Goal: Task Accomplishment & Management: Use online tool/utility

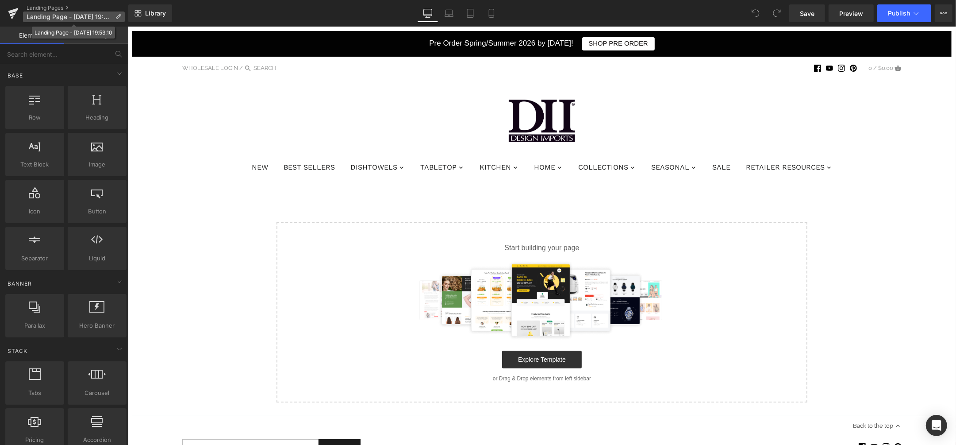
click at [51, 20] on span "Landing Page - [DATE] 19:53:10" at bounding box center [69, 16] width 85 height 7
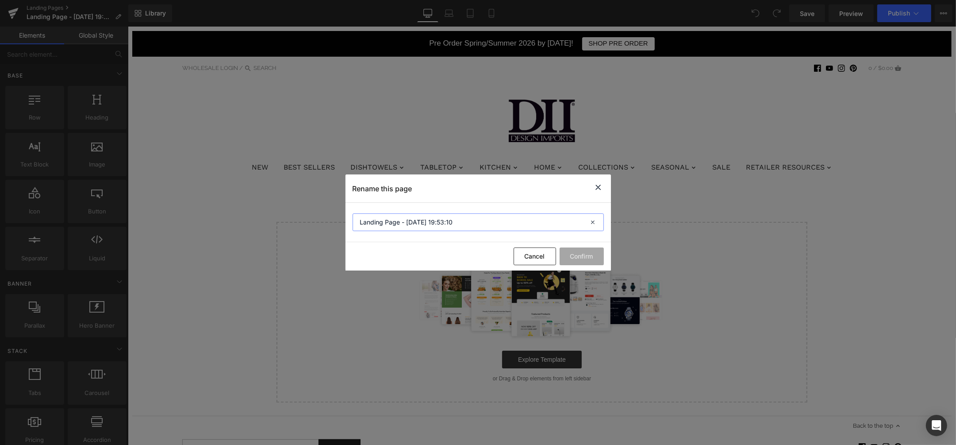
click at [444, 224] on input "Landing Page - [DATE] 19:53:10" at bounding box center [478, 222] width 251 height 18
type input "Christmas Doorbusters"
click at [597, 258] on button "Confirm" at bounding box center [582, 256] width 44 height 18
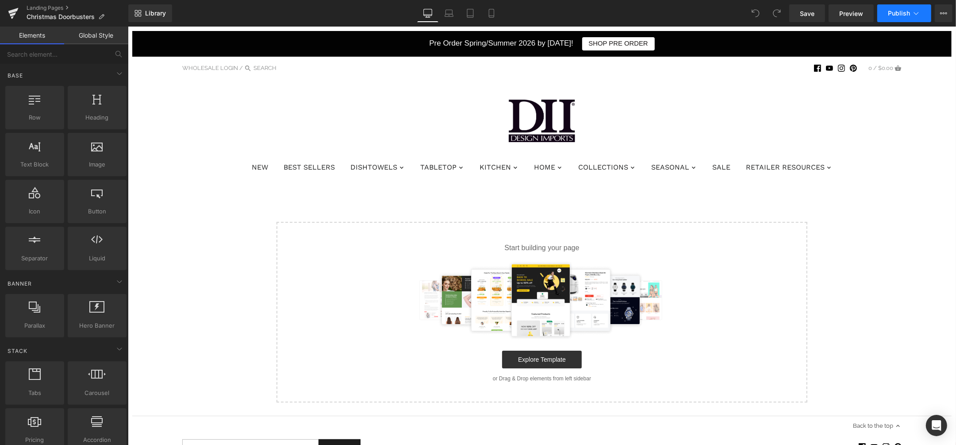
click at [915, 16] on icon at bounding box center [916, 13] width 9 height 9
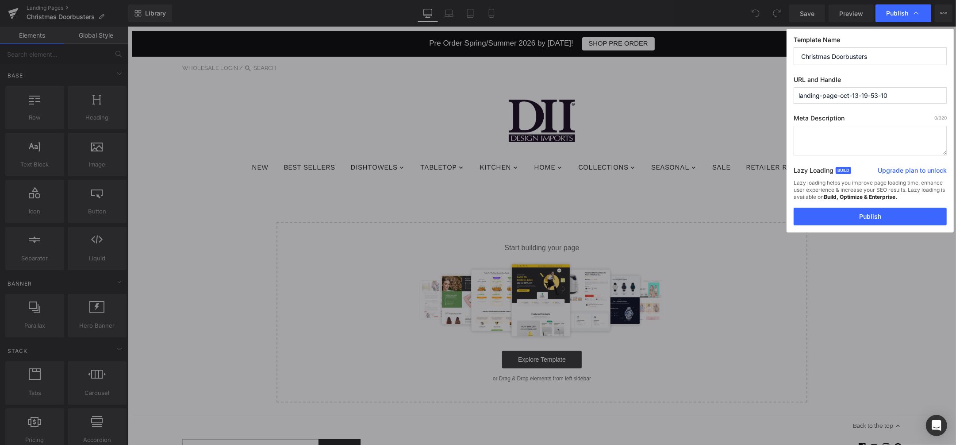
drag, startPoint x: 911, startPoint y: 88, endPoint x: 766, endPoint y: 95, distance: 145.4
click at [766, 95] on div "Publish Template Name Christmas Doorbusters URL and Handle landing-page-oct-13-…" at bounding box center [478, 222] width 956 height 445
type input "christmas-doorbusters"
click at [867, 139] on textarea at bounding box center [870, 141] width 153 height 30
type textarea "Save 30% - 50% off select Christmas Doorbusters for a limited time only!"
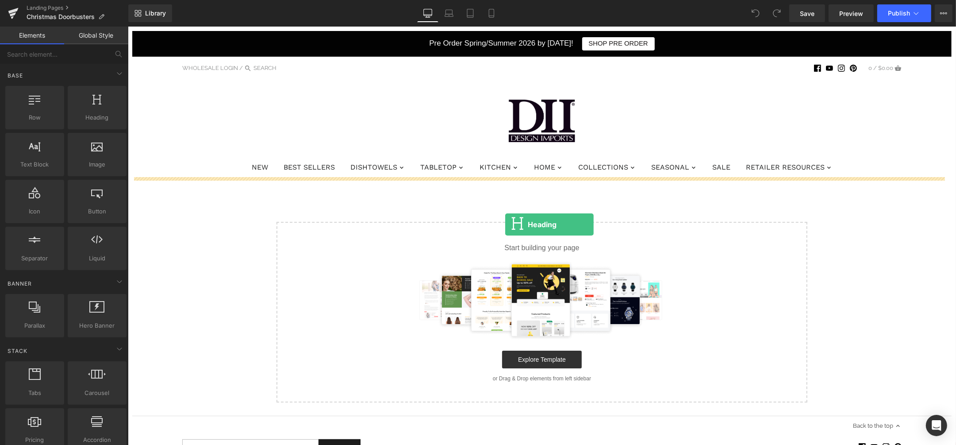
drag, startPoint x: 223, startPoint y: 140, endPoint x: 505, endPoint y: 224, distance: 294.8
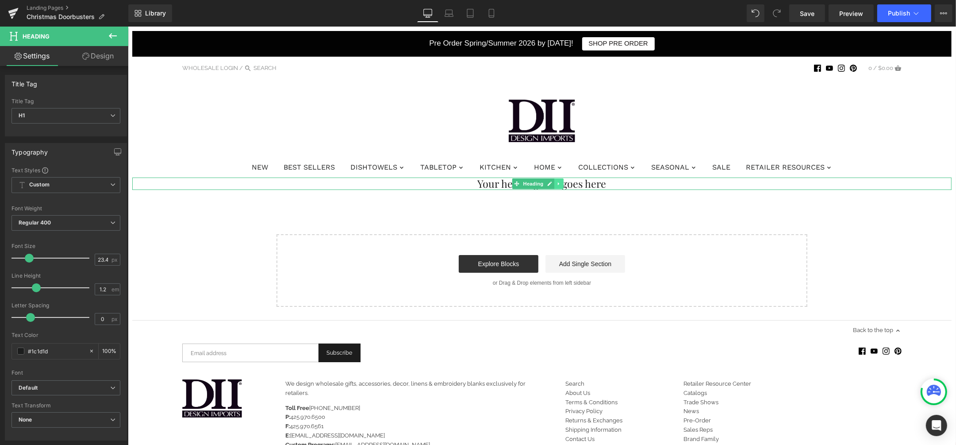
click at [557, 181] on icon at bounding box center [558, 183] width 5 height 5
click at [562, 183] on icon at bounding box center [563, 183] width 5 height 5
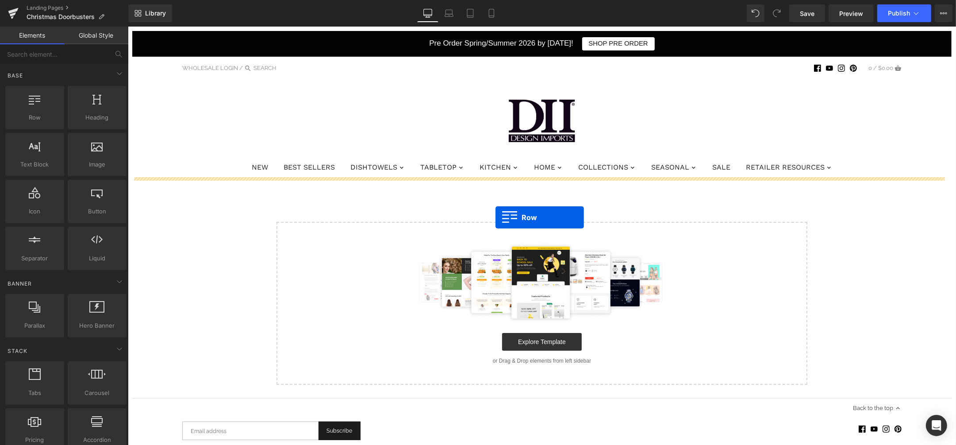
drag, startPoint x: 160, startPoint y: 142, endPoint x: 495, endPoint y: 217, distance: 343.8
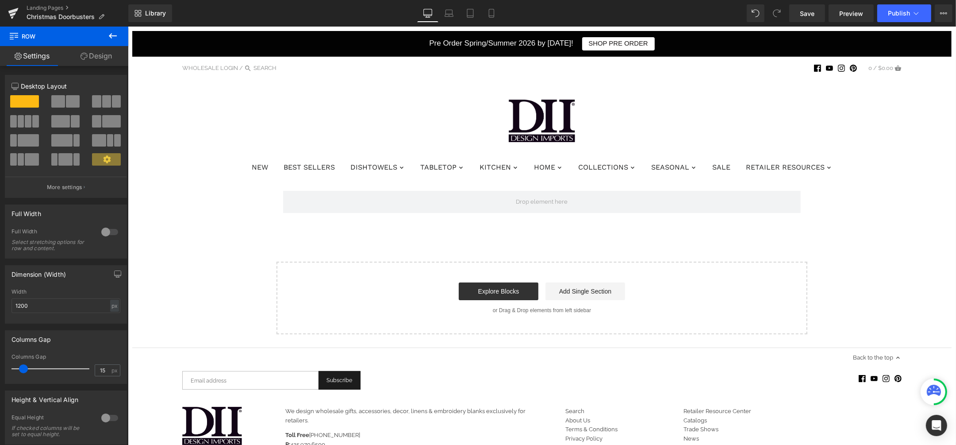
click at [109, 38] on icon at bounding box center [113, 36] width 11 height 11
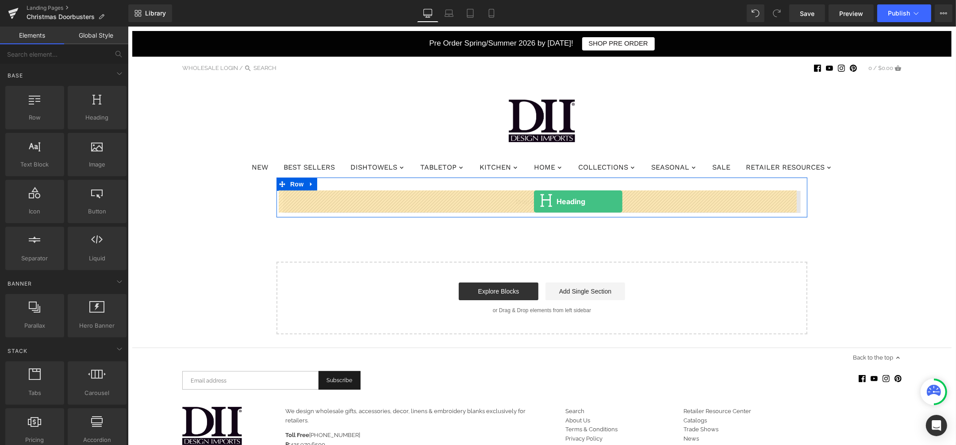
drag, startPoint x: 224, startPoint y: 139, endPoint x: 534, endPoint y: 201, distance: 316.1
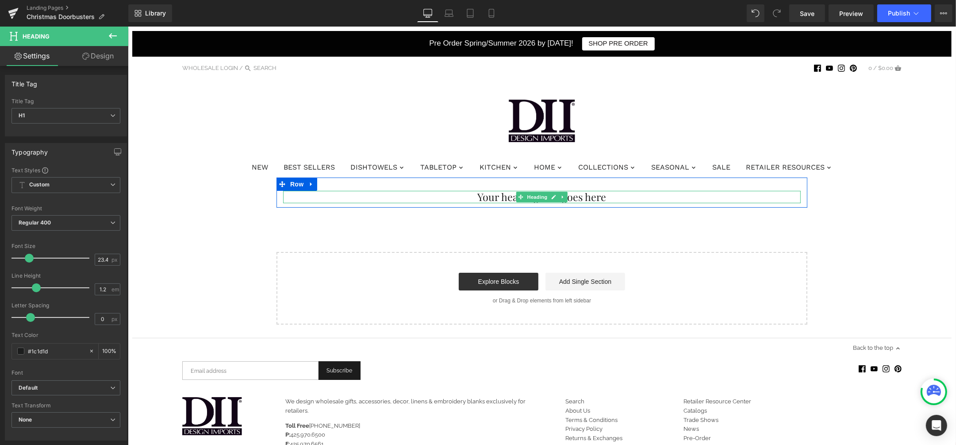
click at [505, 198] on h1 "Your heading text goes here" at bounding box center [542, 197] width 518 height 12
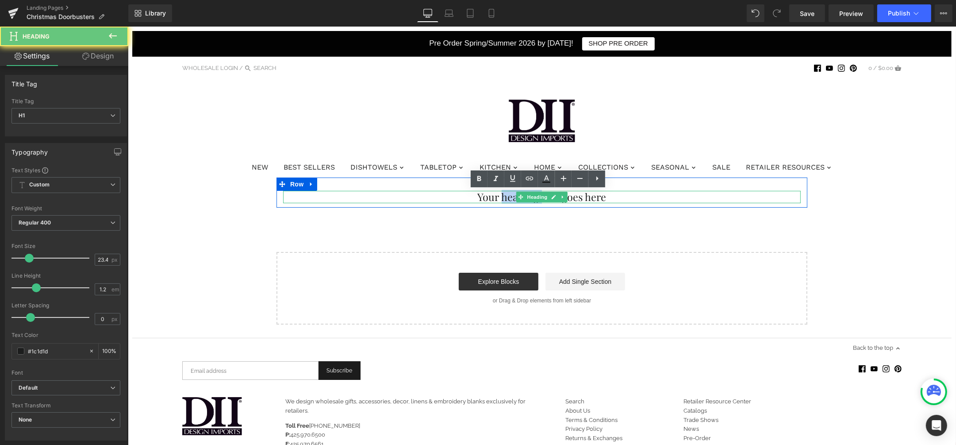
click at [505, 198] on h1 "Your heading text goes here" at bounding box center [542, 197] width 518 height 12
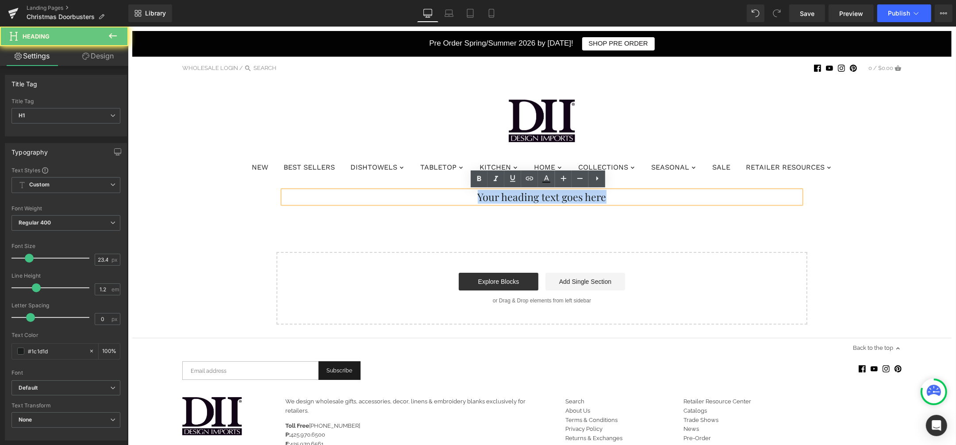
click at [505, 198] on h1 "Your heading text goes here" at bounding box center [542, 197] width 518 height 12
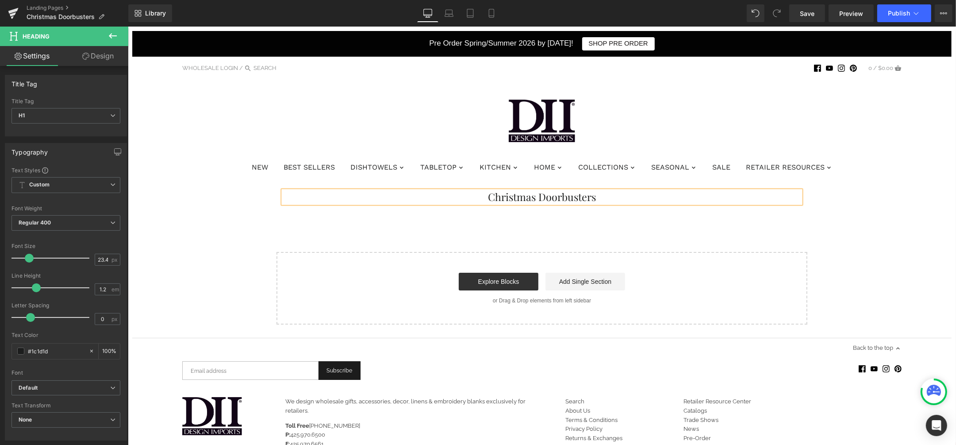
click at [370, 229] on div "Christmas Doorbusters Heading Row Select your layout" at bounding box center [542, 250] width 820 height 147
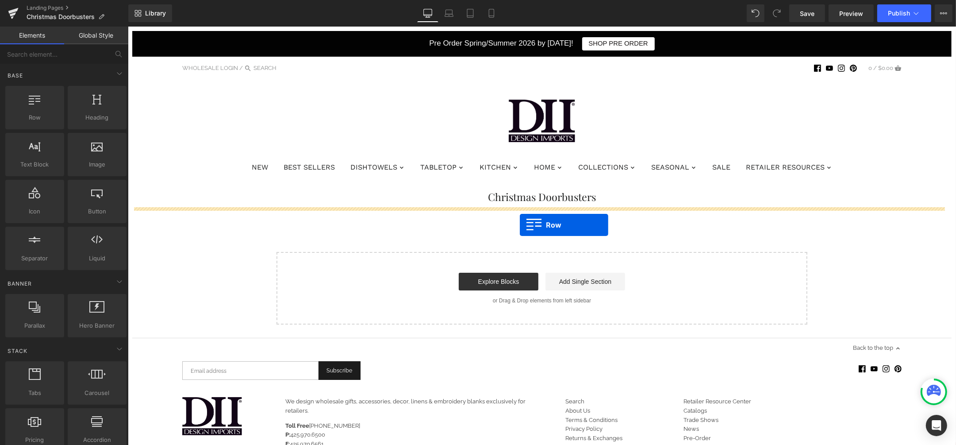
drag, startPoint x: 184, startPoint y: 139, endPoint x: 520, endPoint y: 225, distance: 346.4
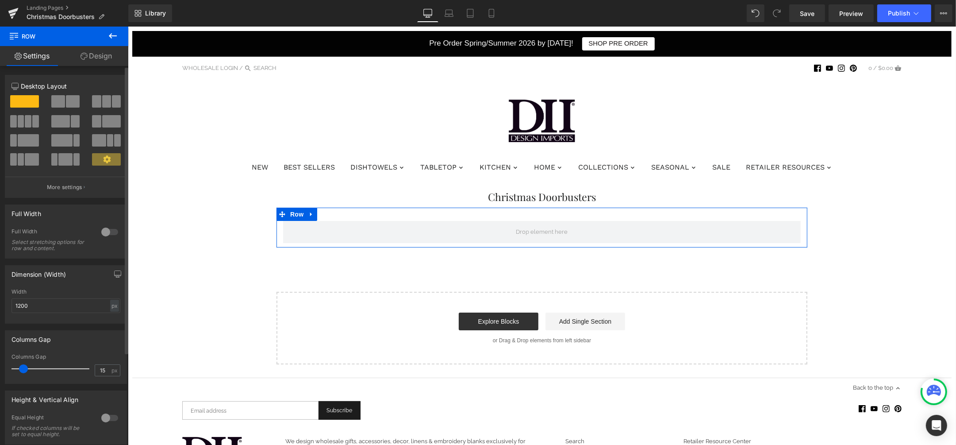
click at [62, 104] on span at bounding box center [58, 101] width 14 height 12
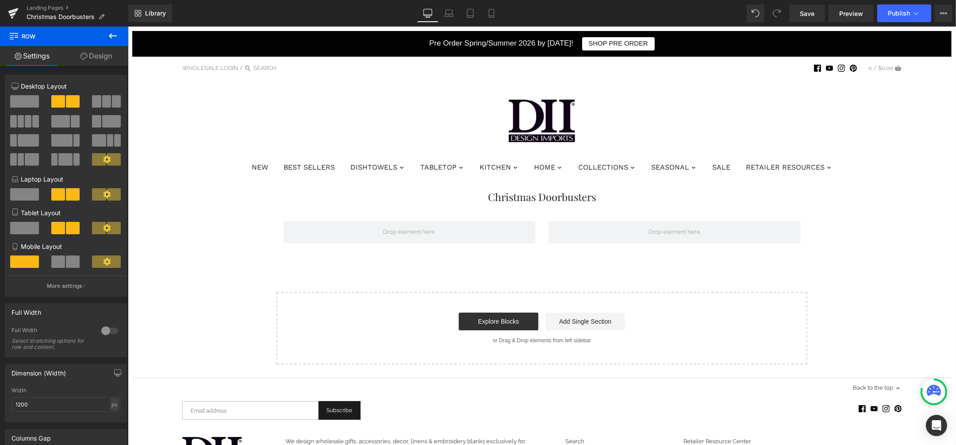
click at [108, 40] on icon at bounding box center [113, 36] width 11 height 11
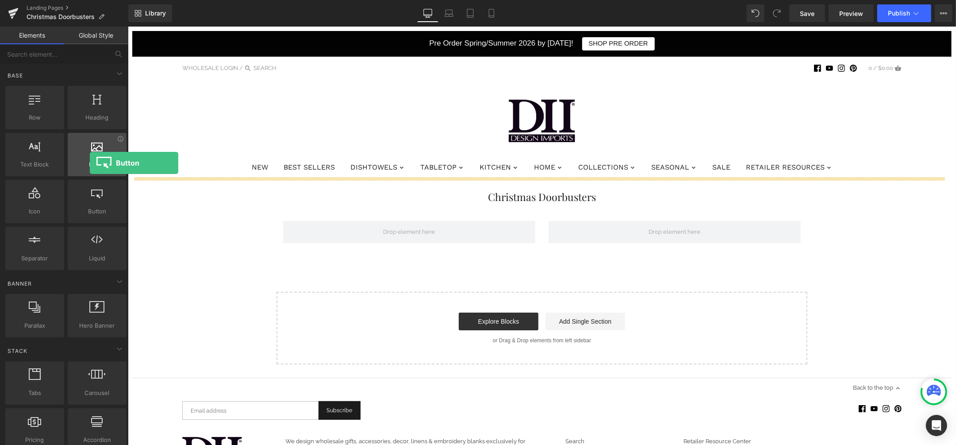
drag, startPoint x: 101, startPoint y: 205, endPoint x: 90, endPoint y: 163, distance: 43.5
click at [90, 163] on div "Row rows, columns, layouts, div Heading headings, titles, h1,h2,h3,h4,h5,h6 Tex…" at bounding box center [66, 178] width 125 height 188
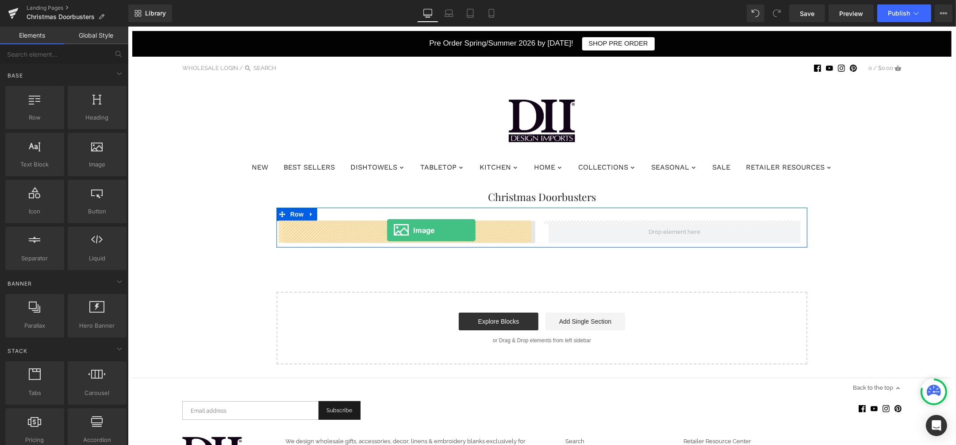
drag, startPoint x: 224, startPoint y: 179, endPoint x: 387, endPoint y: 230, distance: 171.1
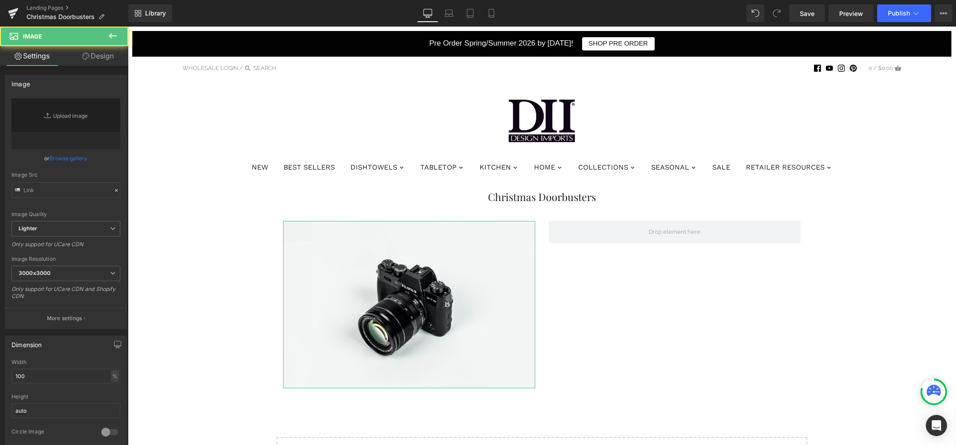
type input "//[DOMAIN_NAME][URL]"
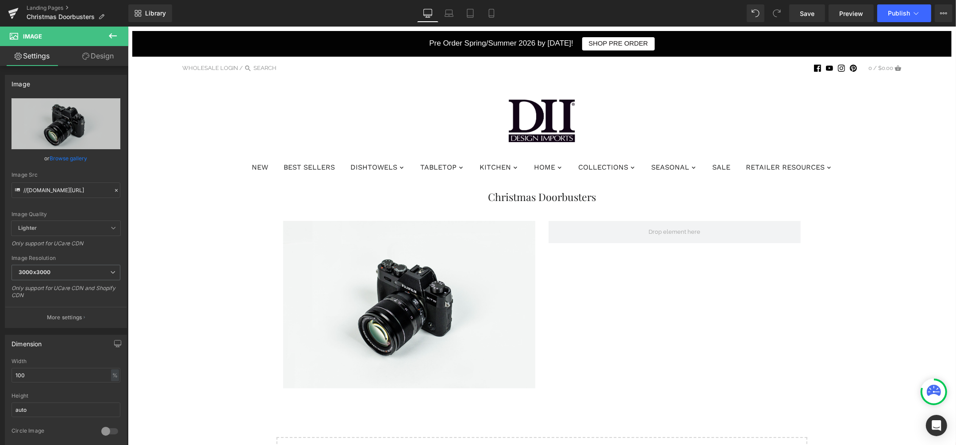
click at [112, 34] on icon at bounding box center [113, 36] width 11 height 11
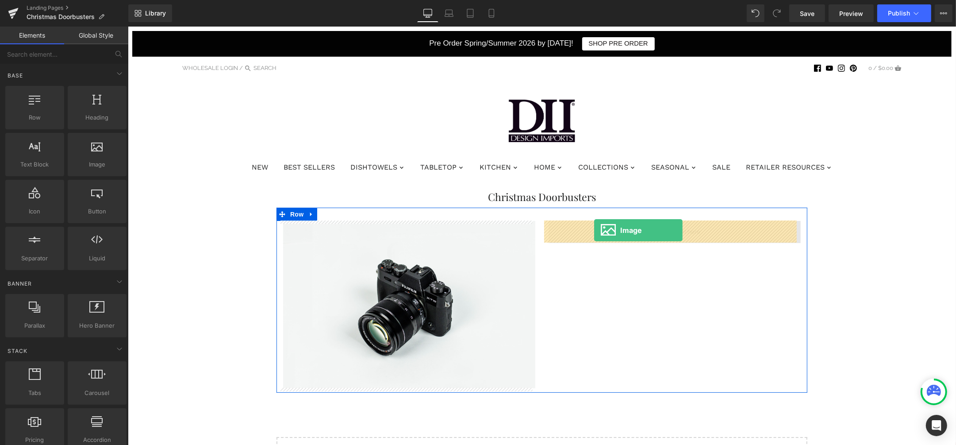
drag, startPoint x: 232, startPoint y: 179, endPoint x: 594, endPoint y: 230, distance: 365.2
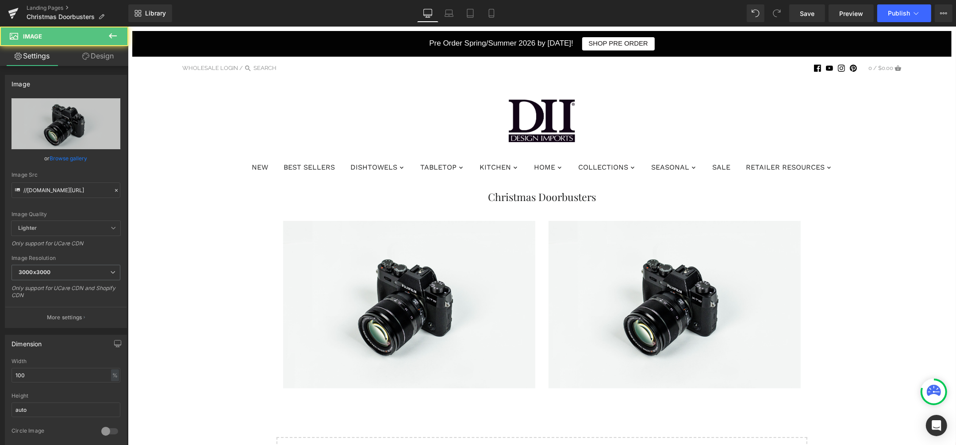
click at [108, 35] on icon at bounding box center [113, 36] width 11 height 11
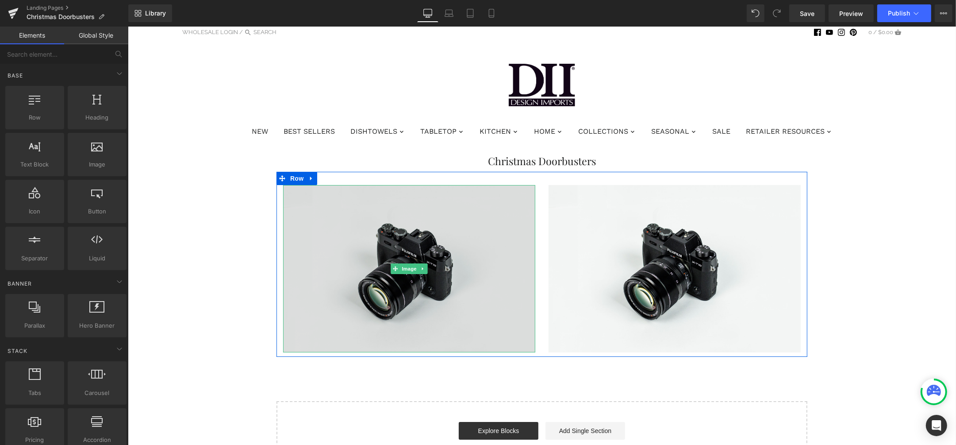
scroll to position [55, 0]
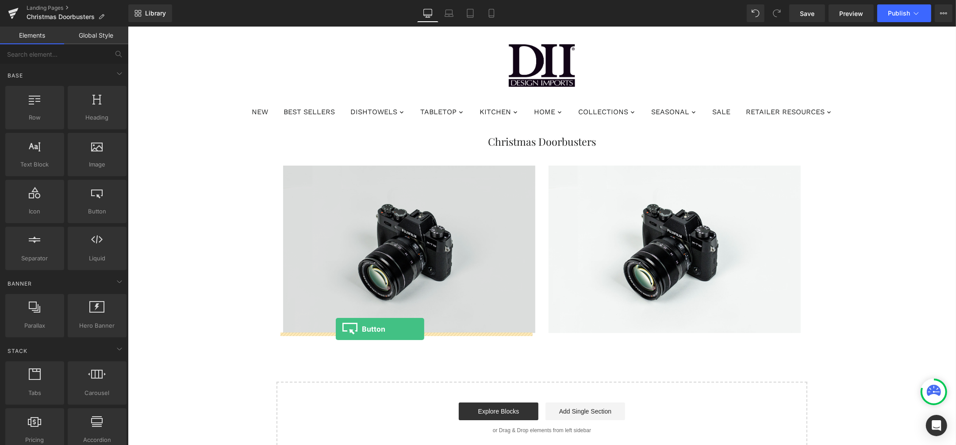
drag, startPoint x: 235, startPoint y: 238, endPoint x: 336, endPoint y: 329, distance: 135.7
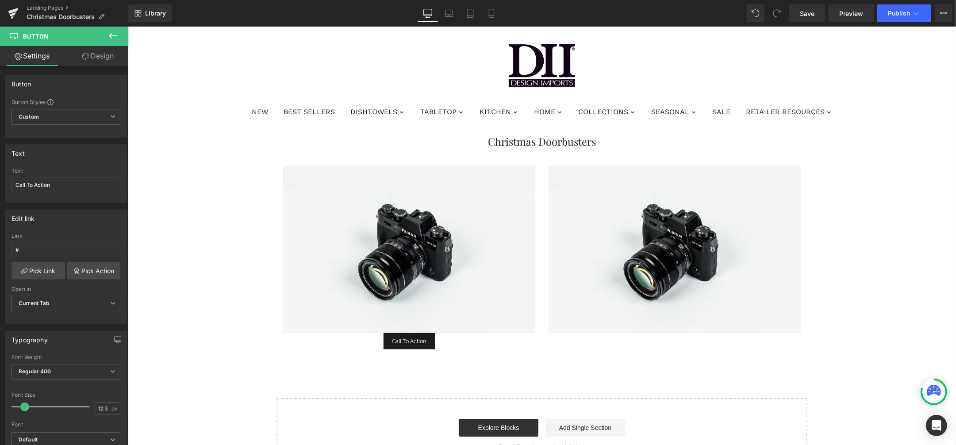
click at [112, 34] on icon at bounding box center [113, 36] width 11 height 11
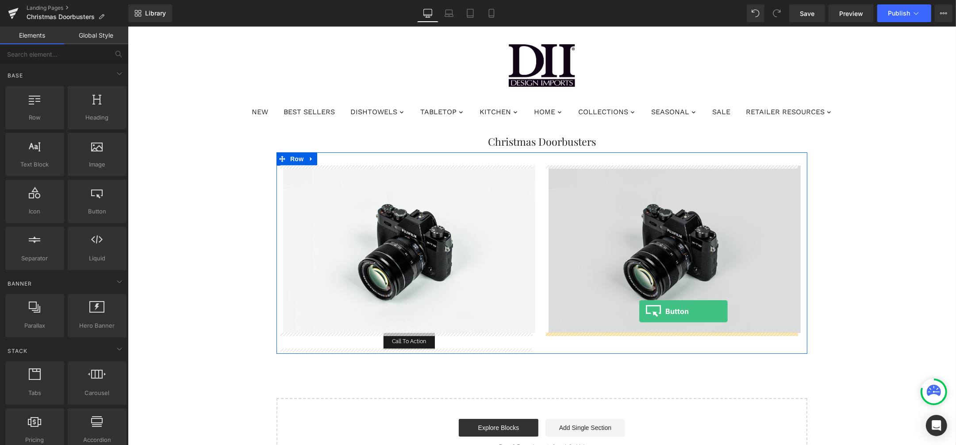
drag, startPoint x: 234, startPoint y: 222, endPoint x: 639, endPoint y: 311, distance: 415.2
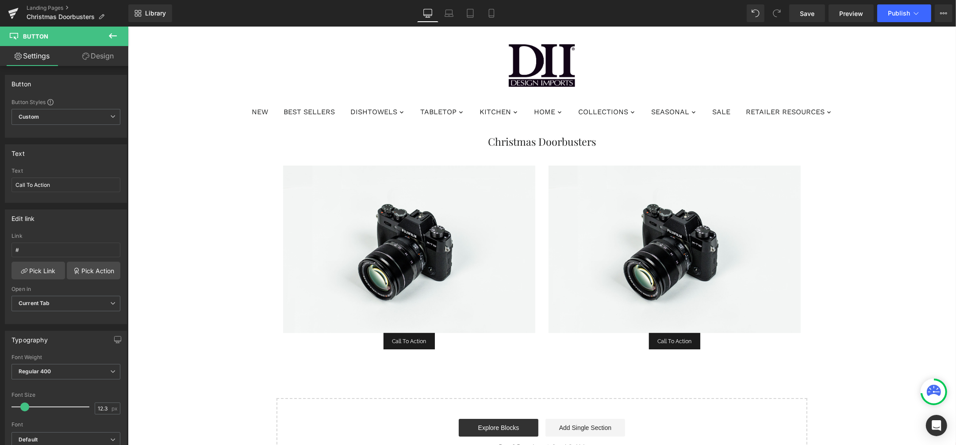
click at [111, 36] on icon at bounding box center [113, 35] width 8 height 5
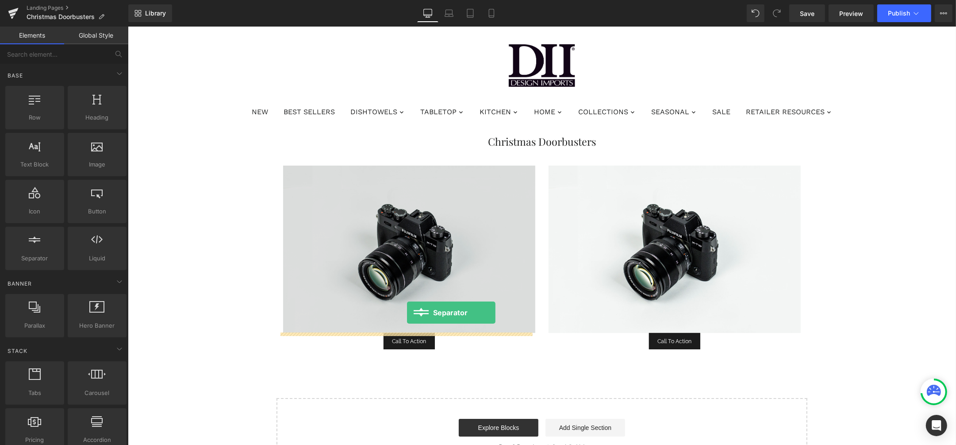
drag, startPoint x: 170, startPoint y: 278, endPoint x: 407, endPoint y: 312, distance: 238.9
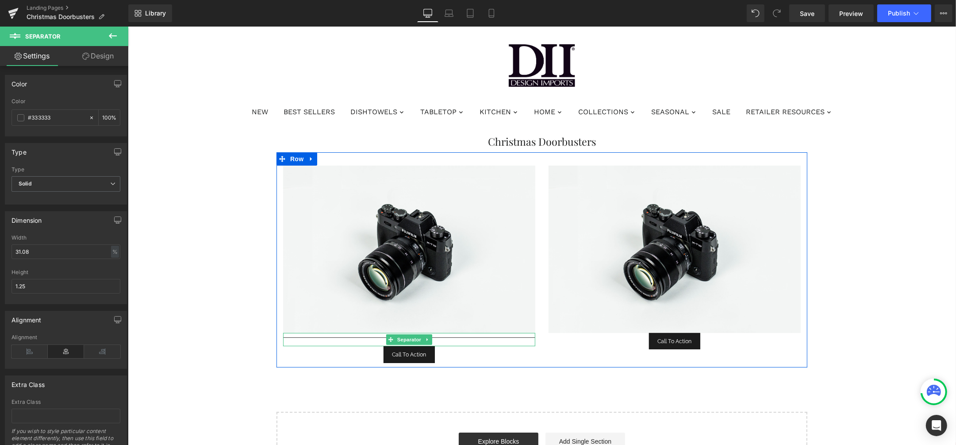
click at [362, 336] on div at bounding box center [409, 339] width 252 height 13
click at [426, 337] on icon at bounding box center [427, 339] width 5 height 5
click at [429, 337] on icon at bounding box center [431, 339] width 5 height 5
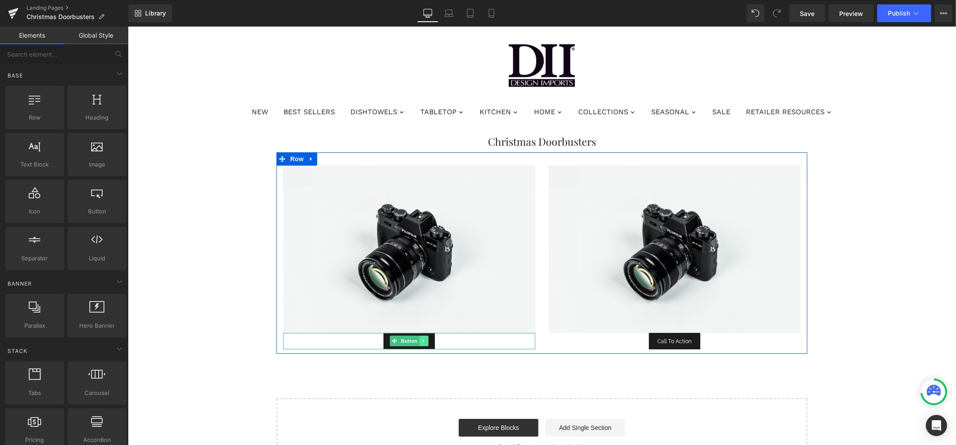
click at [422, 337] on link at bounding box center [423, 341] width 9 height 11
click at [459, 340] on div "Call To Action" at bounding box center [409, 341] width 252 height 17
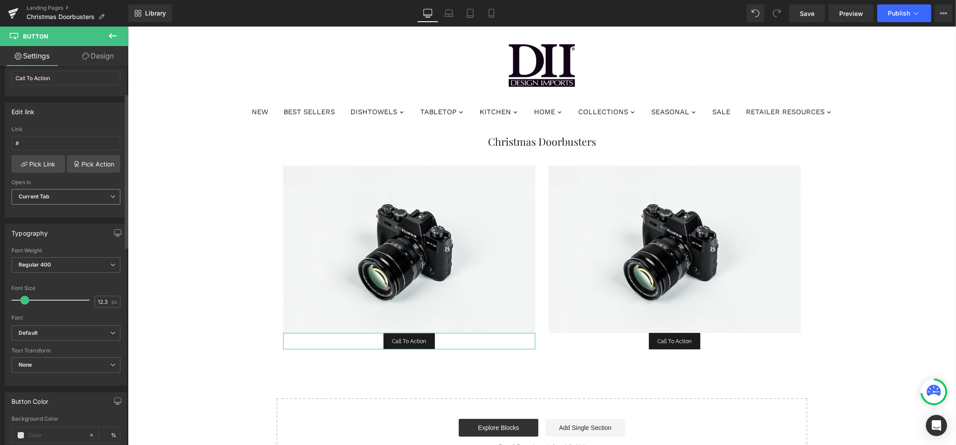
scroll to position [0, 0]
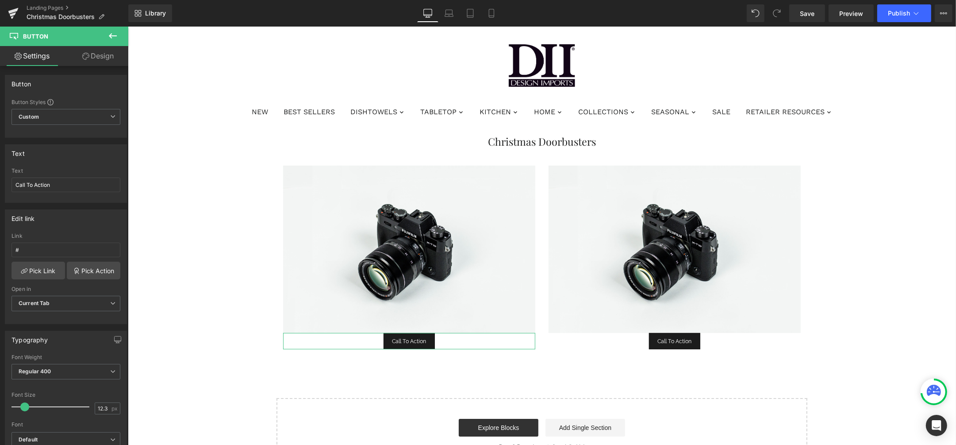
click at [94, 58] on link "Design" at bounding box center [98, 56] width 64 height 20
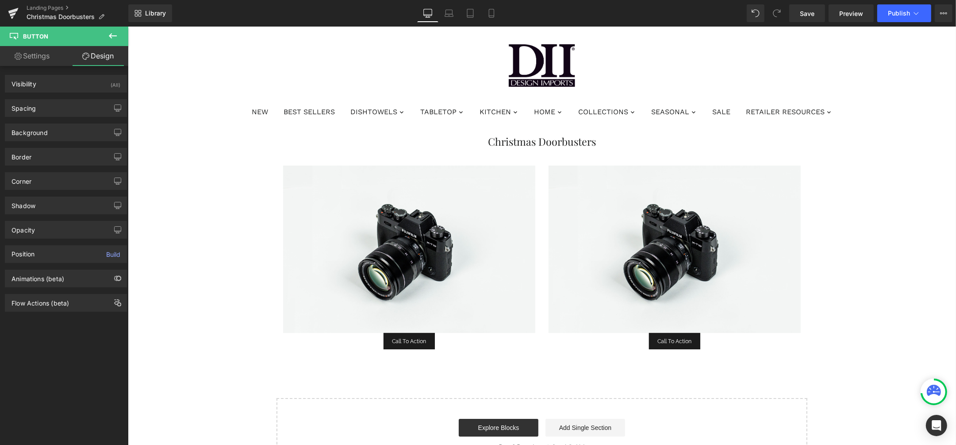
type input "0"
type input "10"
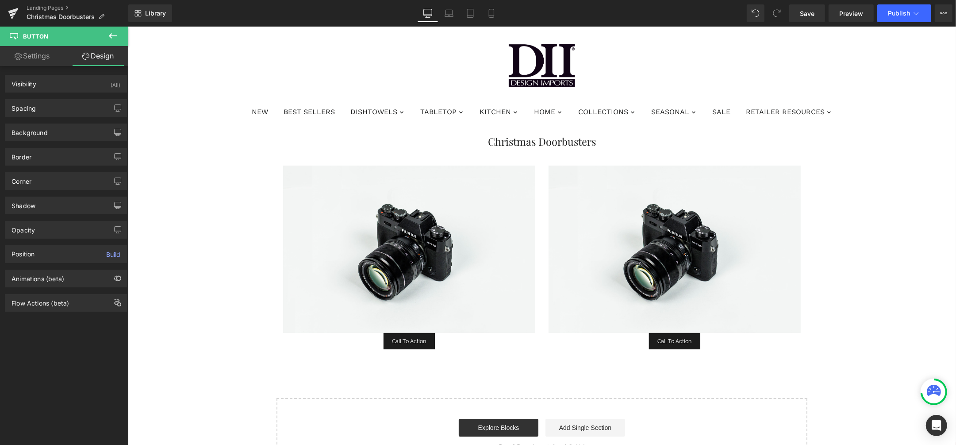
type input "17.29"
type input "9"
type input "17.29"
click at [47, 113] on div "Spacing" at bounding box center [65, 108] width 121 height 17
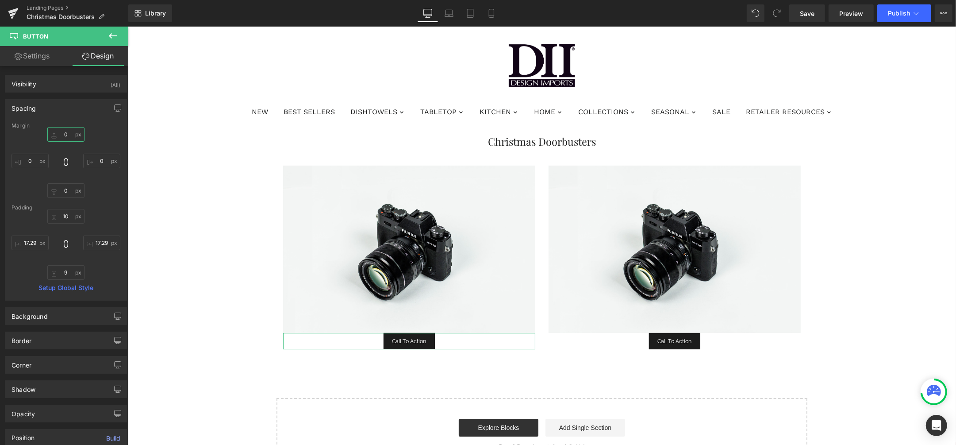
click at [69, 134] on input "0" at bounding box center [65, 134] width 37 height 15
drag, startPoint x: 69, startPoint y: 134, endPoint x: 49, endPoint y: 135, distance: 20.0
click at [49, 135] on input "0" at bounding box center [65, 134] width 37 height 15
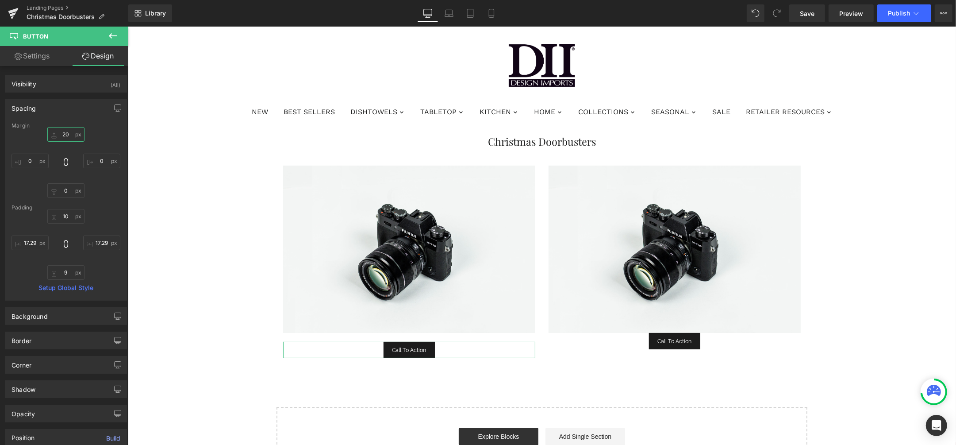
type input "20"
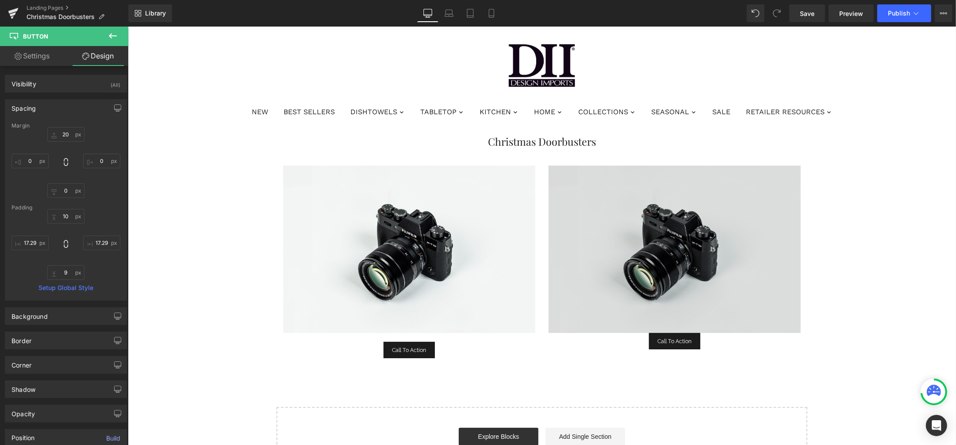
click at [662, 332] on div "Image" at bounding box center [674, 249] width 252 height 167
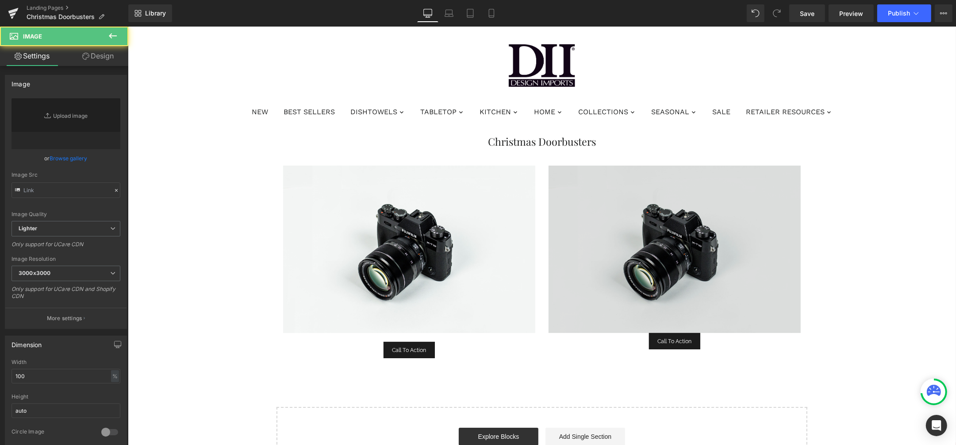
type input "//[DOMAIN_NAME][URL]"
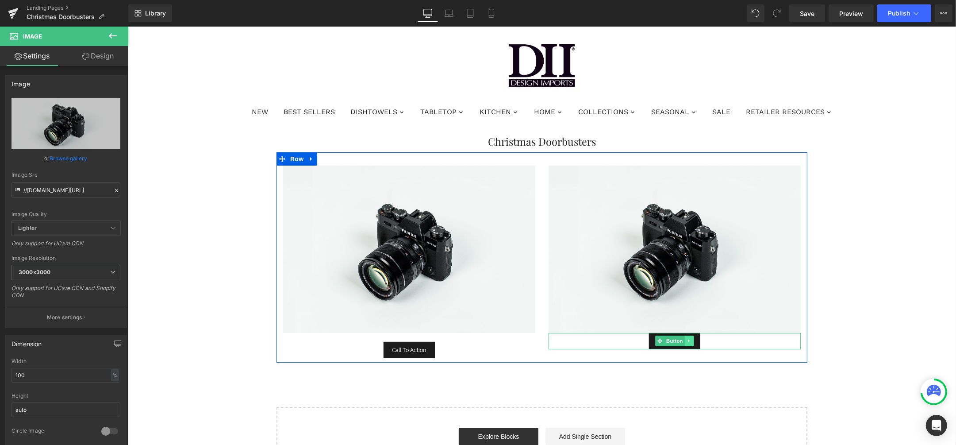
click at [687, 341] on icon at bounding box center [689, 340] width 5 height 5
click at [691, 341] on icon at bounding box center [693, 341] width 5 height 5
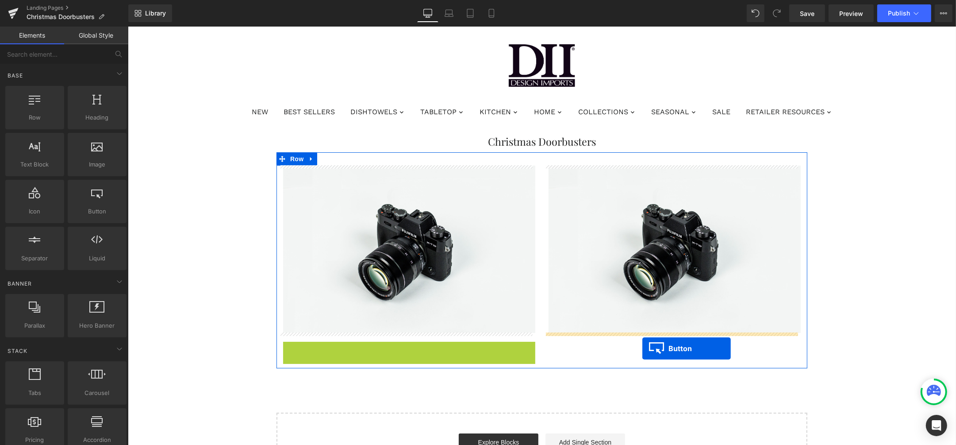
drag, startPoint x: 375, startPoint y: 348, endPoint x: 642, endPoint y: 348, distance: 267.3
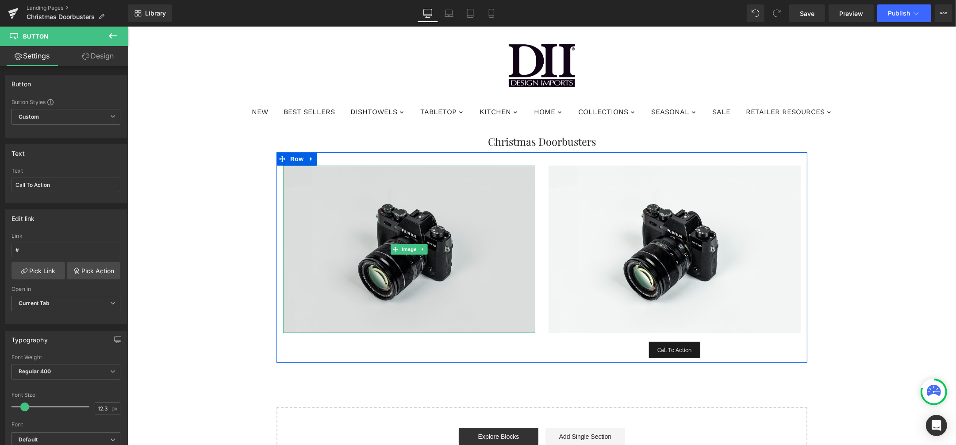
click at [390, 197] on img at bounding box center [409, 249] width 252 height 167
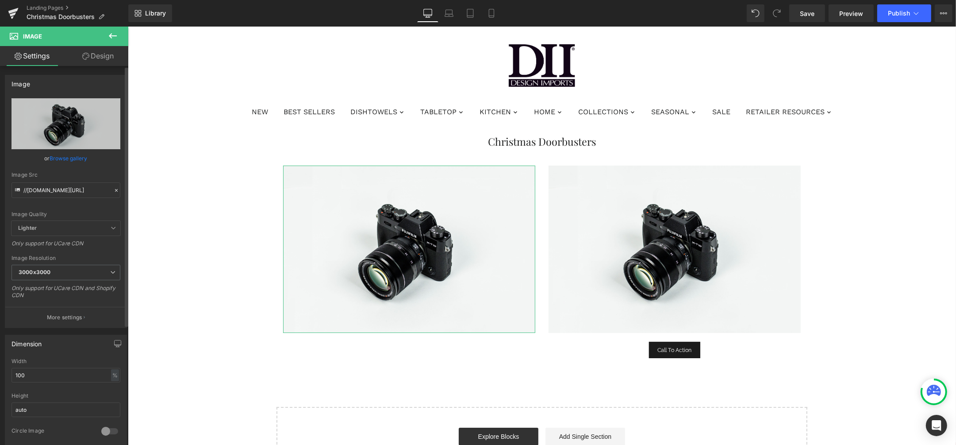
click at [57, 161] on link "Browse gallery" at bounding box center [69, 157] width 38 height 15
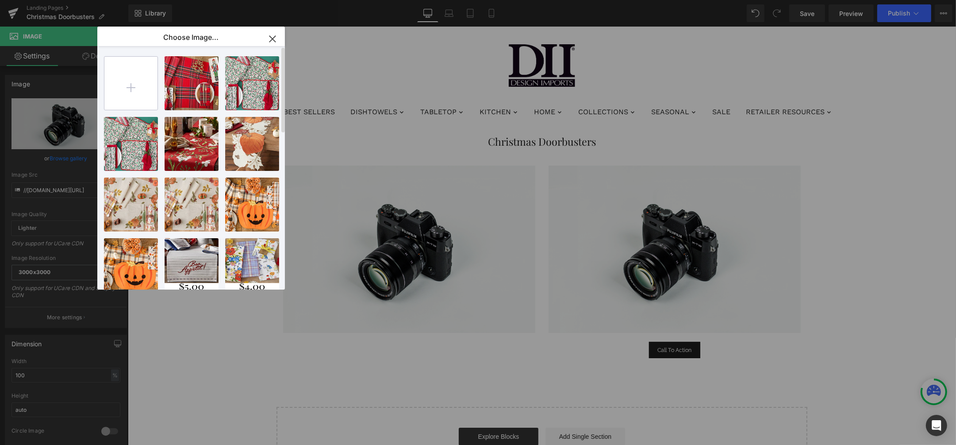
click at [134, 71] on input "file" at bounding box center [130, 83] width 53 height 53
type input "C:\fakepath\$5.00 (2).png"
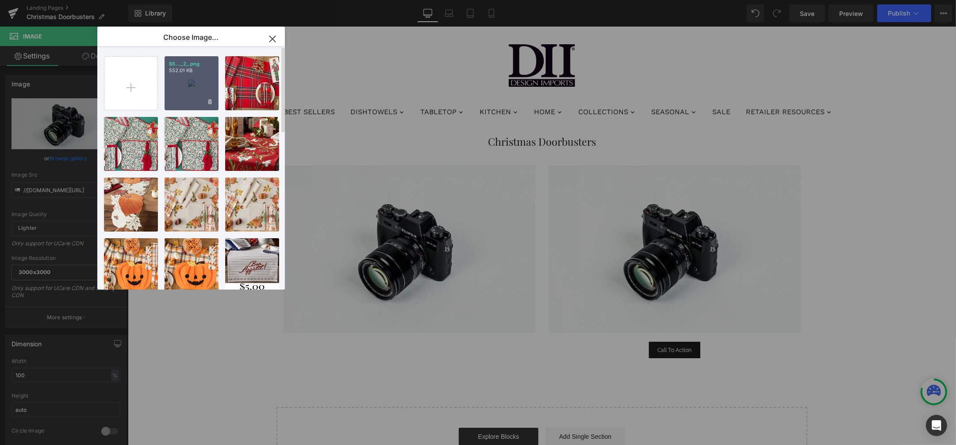
click at [185, 76] on div "$5..._2_.png 552.01 KB" at bounding box center [192, 83] width 54 height 54
type input "[URL][DOMAIN_NAME]"
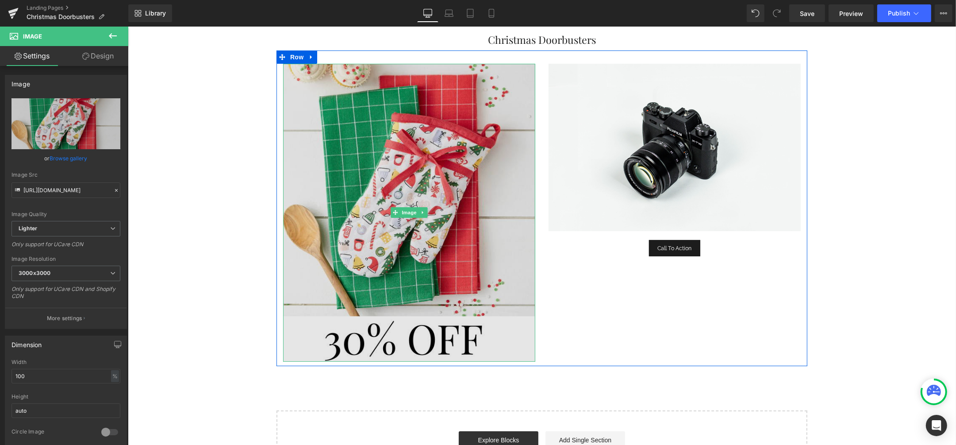
scroll to position [221, 0]
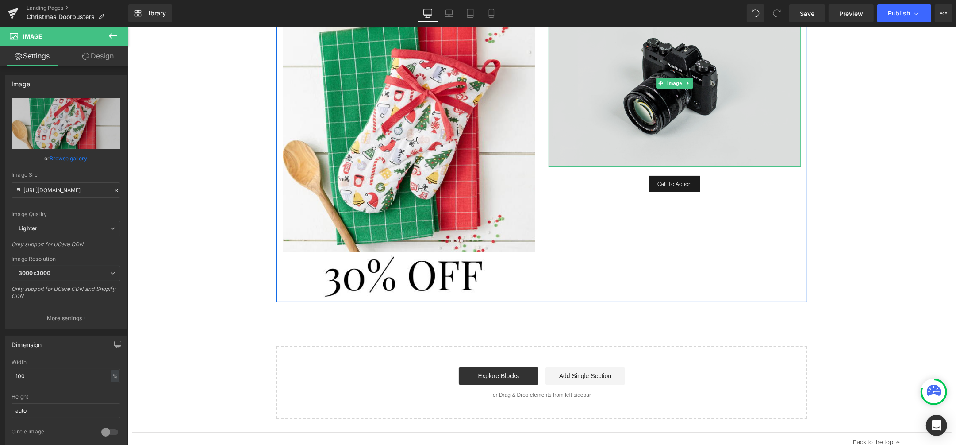
click at [678, 58] on img at bounding box center [674, 83] width 252 height 167
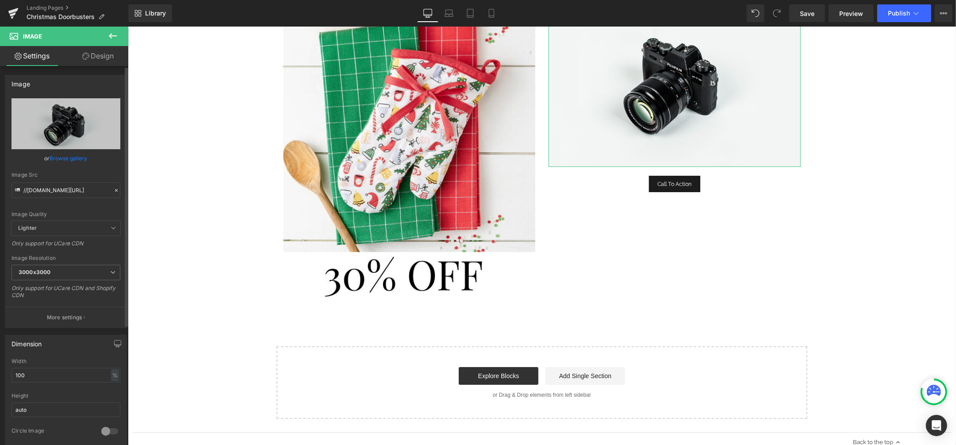
click at [73, 160] on link "Browse gallery" at bounding box center [69, 157] width 38 height 15
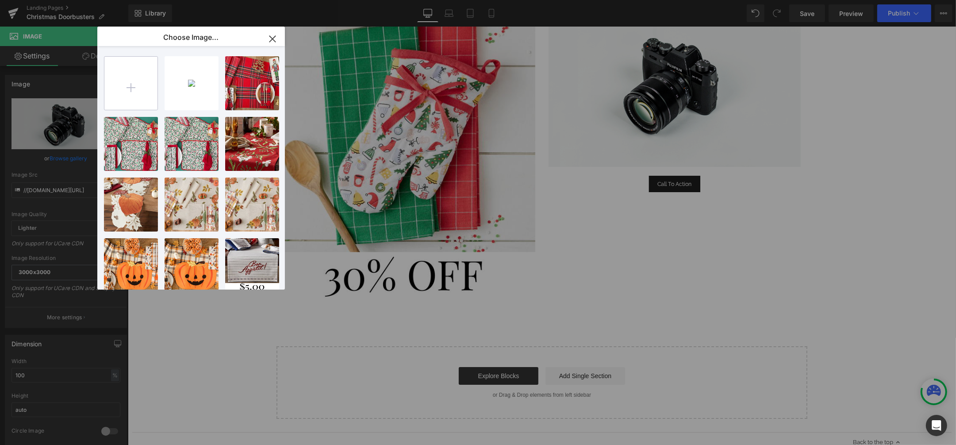
click at [127, 83] on input "file" at bounding box center [130, 83] width 53 height 53
type input "C:\fakepath\$5.00 (2).png"
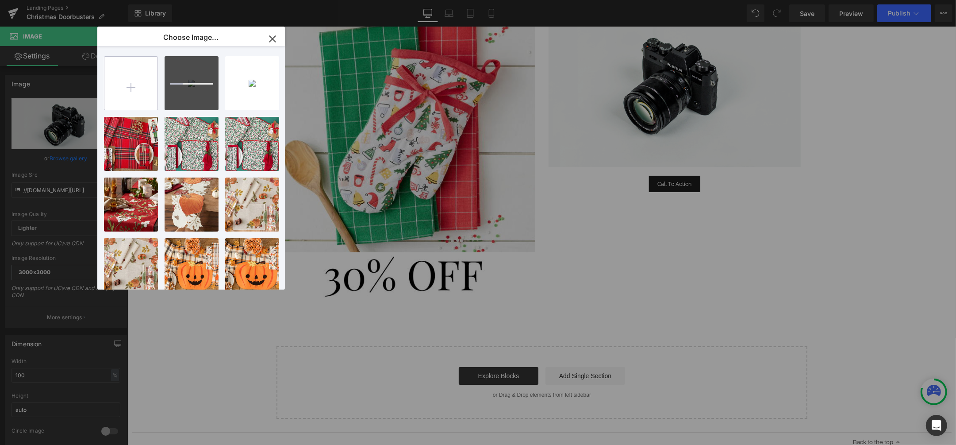
click at [135, 82] on input "file" at bounding box center [130, 83] width 53 height 53
type input "C:\fakepath\$5.00 (1).png"
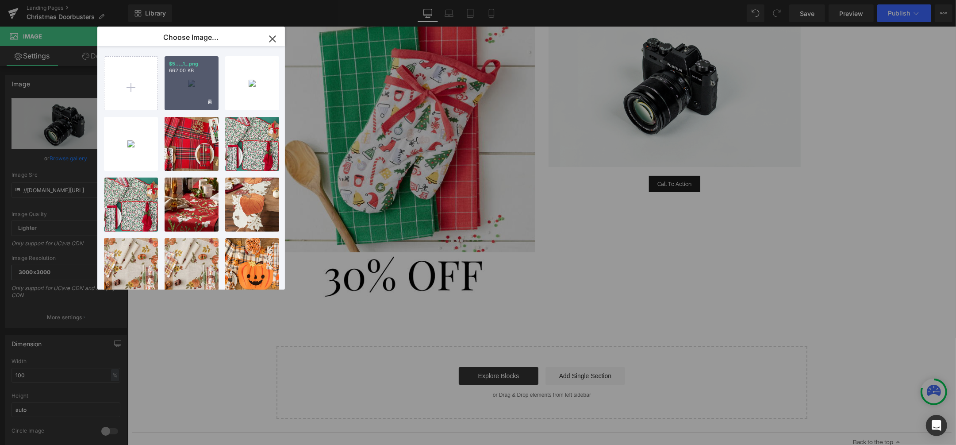
click at [195, 91] on div "$5..._1_.png 662.00 KB" at bounding box center [192, 83] width 54 height 54
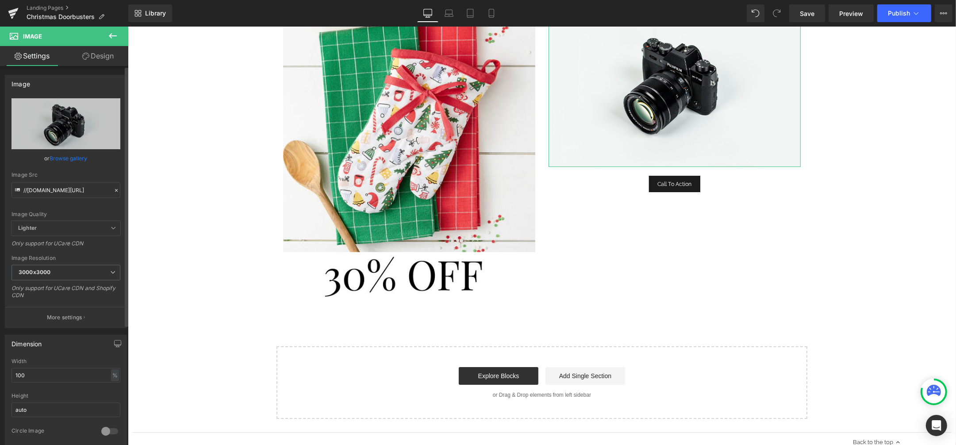
click at [63, 159] on link "Browse gallery" at bounding box center [69, 157] width 38 height 15
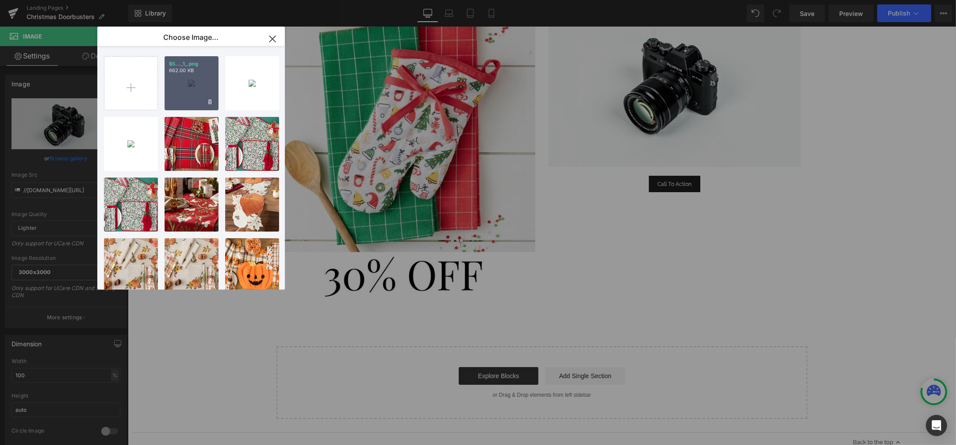
click at [207, 85] on div "$5..._1_.png 662.00 KB" at bounding box center [192, 83] width 54 height 54
type input "[URL][DOMAIN_NAME]"
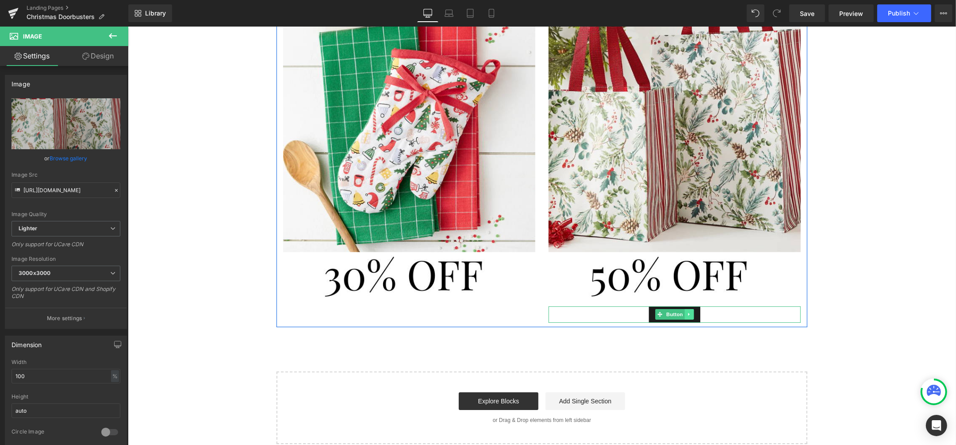
click at [688, 315] on icon at bounding box center [688, 314] width 1 height 3
click at [682, 314] on icon at bounding box center [684, 314] width 5 height 5
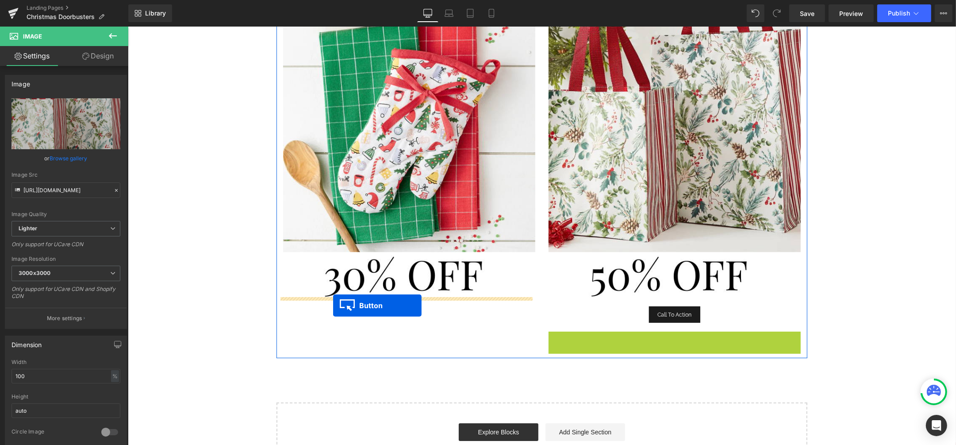
drag, startPoint x: 656, startPoint y: 339, endPoint x: 333, endPoint y: 305, distance: 324.9
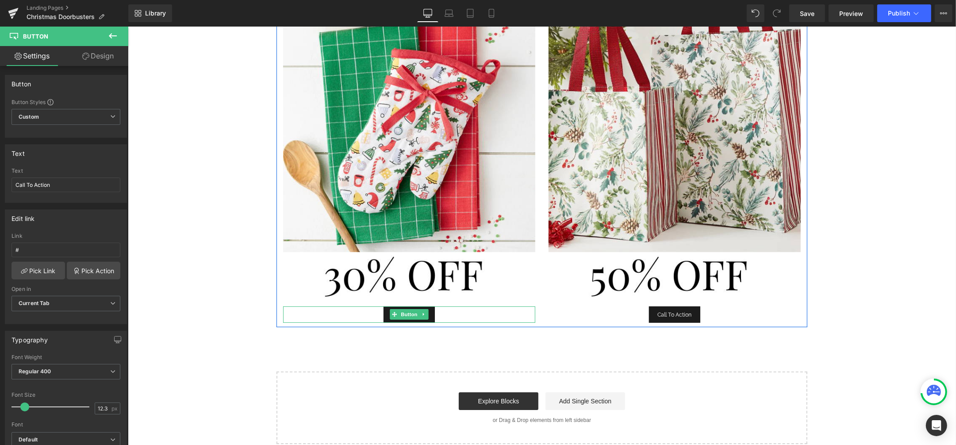
click at [496, 312] on div "Call To Action" at bounding box center [409, 314] width 252 height 17
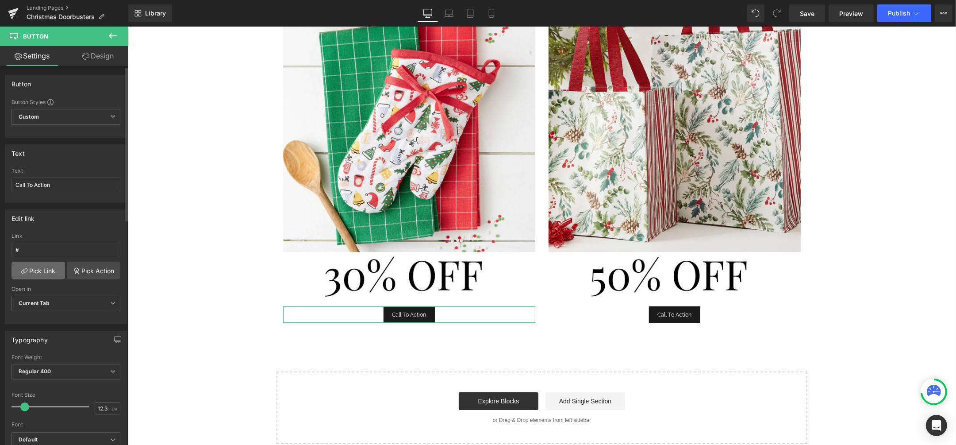
click at [27, 270] on link "Pick Link" at bounding box center [39, 271] width 54 height 18
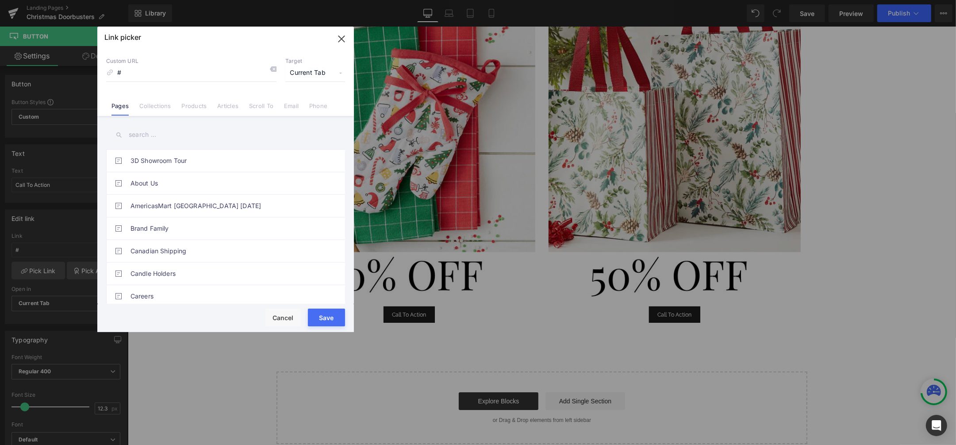
click at [184, 142] on input "text" at bounding box center [225, 135] width 239 height 20
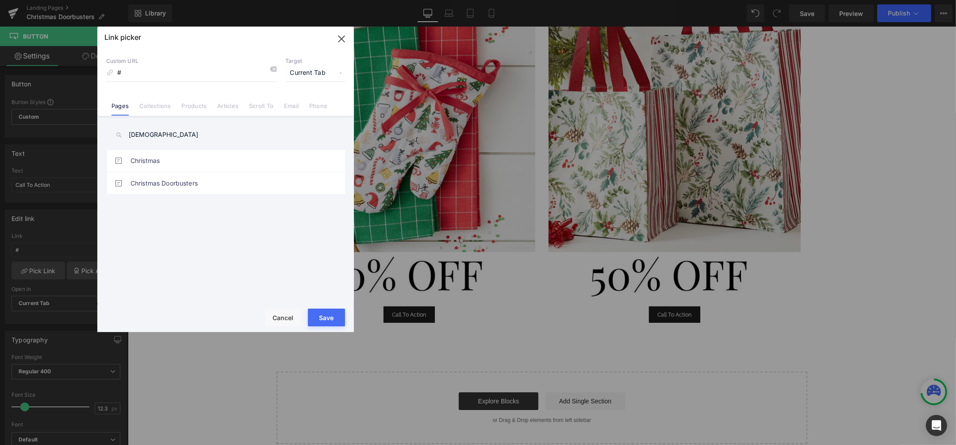
click at [157, 117] on div "christm 3D Showroom Tour About Us AmericasMart [GEOGRAPHIC_DATA] [DATE] Brand F…" at bounding box center [225, 211] width 257 height 190
click at [156, 112] on link "Collections" at bounding box center [154, 108] width 31 height 13
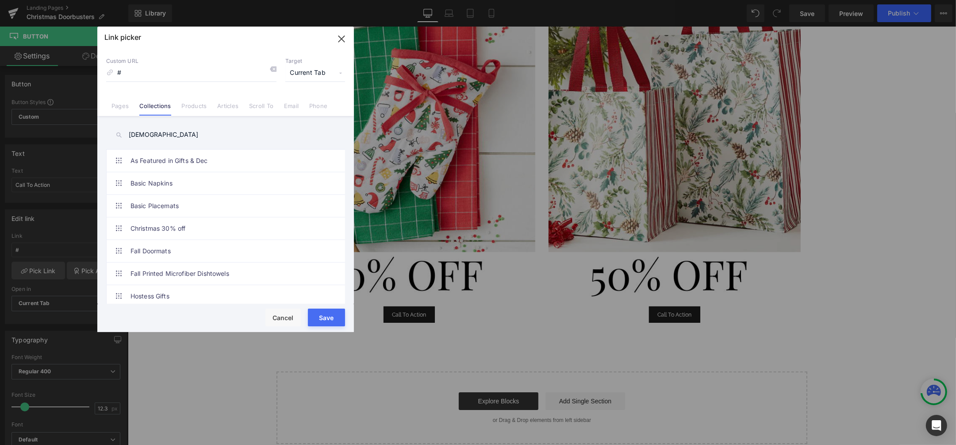
click at [165, 138] on input "[DEMOGRAPHIC_DATA]" at bounding box center [225, 135] width 239 height 20
type input "christmas"
click at [227, 234] on link "Christmas Doorbusters - 30% off" at bounding box center [228, 228] width 195 height 22
type input "/collections/christmas-doorbusters-30-off"
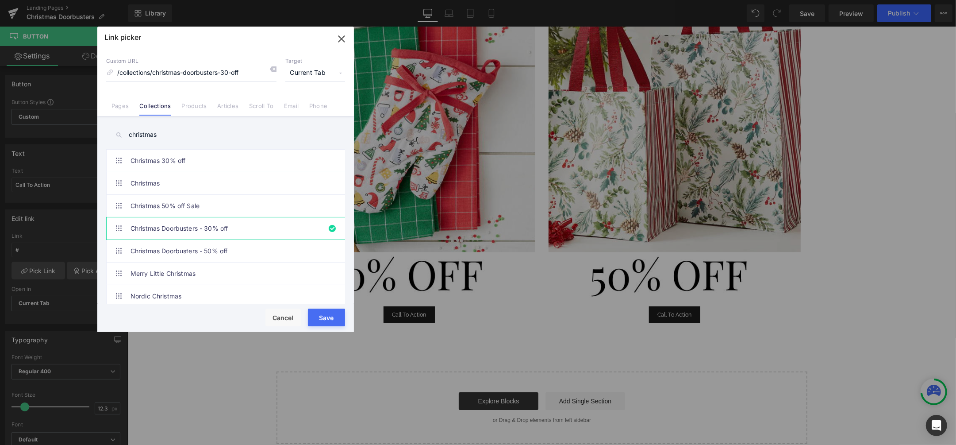
click at [339, 311] on button "Save" at bounding box center [326, 318] width 37 height 18
type input "/collections/christmas-doorbusters-30-off"
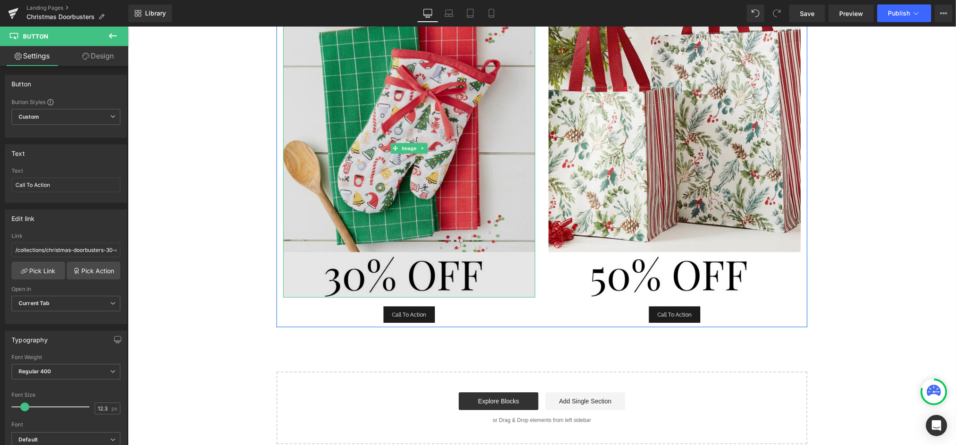
click at [388, 185] on img at bounding box center [409, 149] width 252 height 298
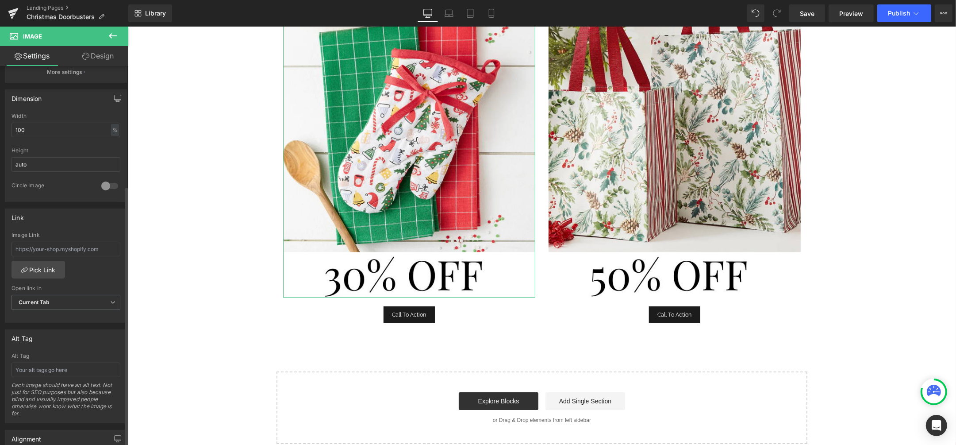
scroll to position [277, 0]
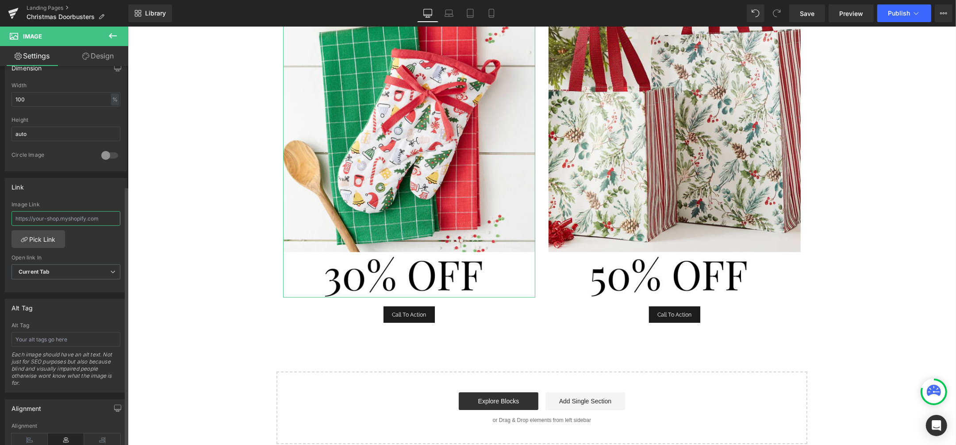
click at [46, 218] on input "text" at bounding box center [66, 218] width 109 height 15
type input "chr"
click at [41, 240] on link "Pick Link" at bounding box center [39, 239] width 54 height 18
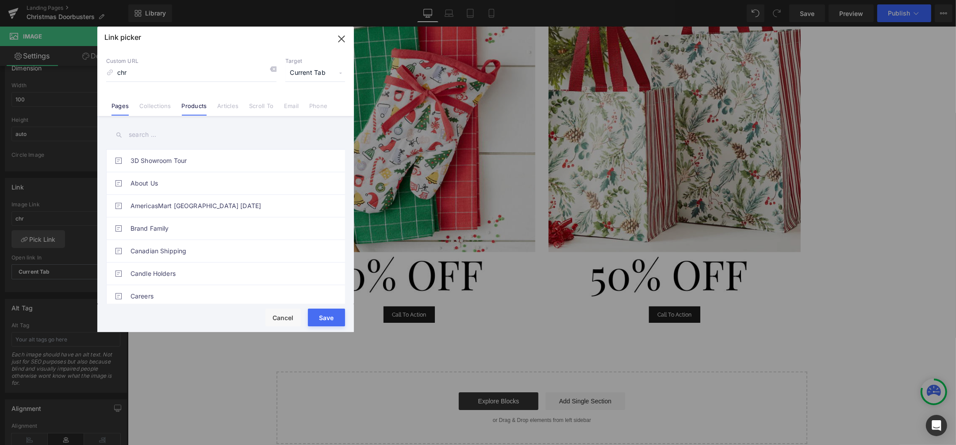
click at [187, 99] on li "Products" at bounding box center [195, 102] width 36 height 15
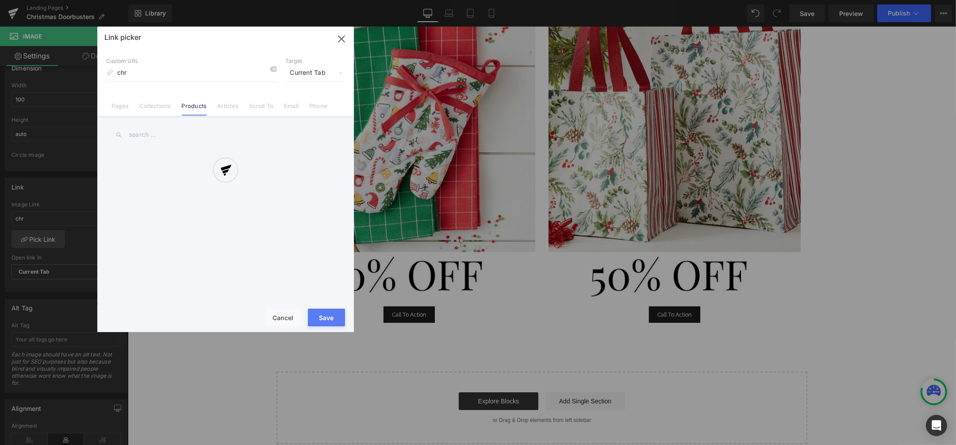
click at [150, 113] on div at bounding box center [225, 179] width 257 height 305
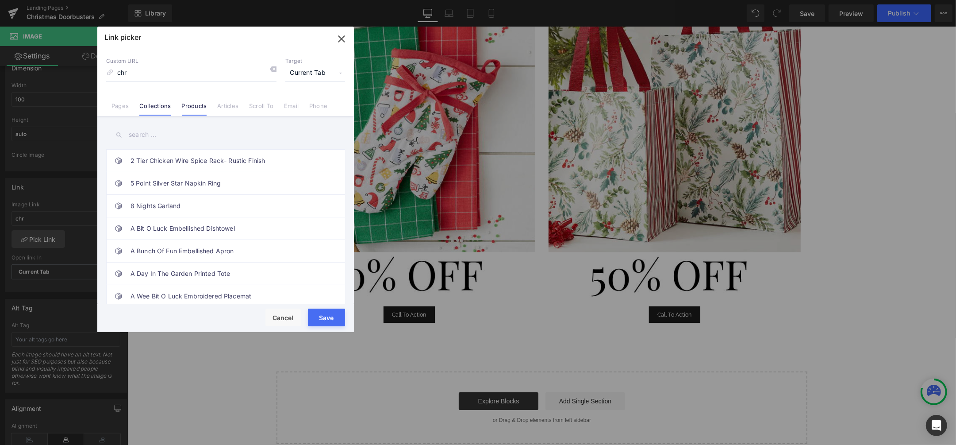
click at [149, 105] on link "Collections" at bounding box center [154, 108] width 31 height 13
click at [169, 137] on input "text" at bounding box center [225, 135] width 239 height 20
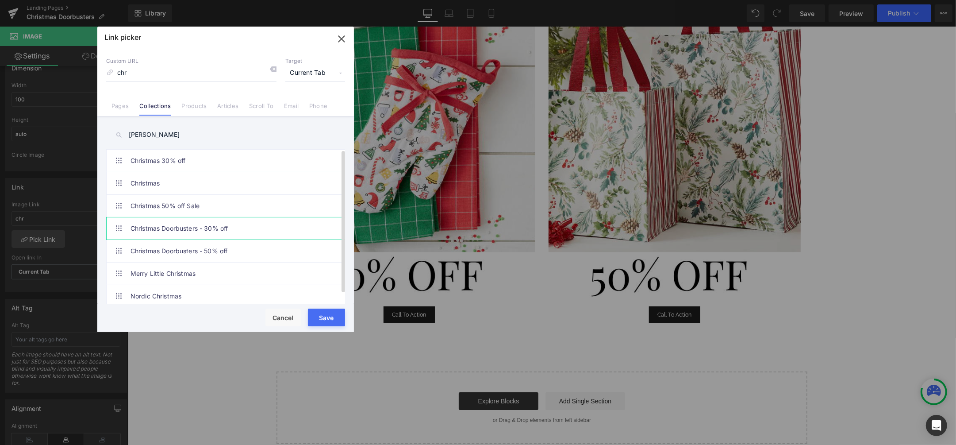
type input "[PERSON_NAME]"
click at [179, 224] on link "Christmas Doorbusters - 30% off" at bounding box center [228, 228] width 195 height 22
type input "/collections/christmas-doorbusters-30-off"
click at [323, 313] on button "Save" at bounding box center [326, 318] width 37 height 18
type input "/collections/christmas-doorbusters-30-off"
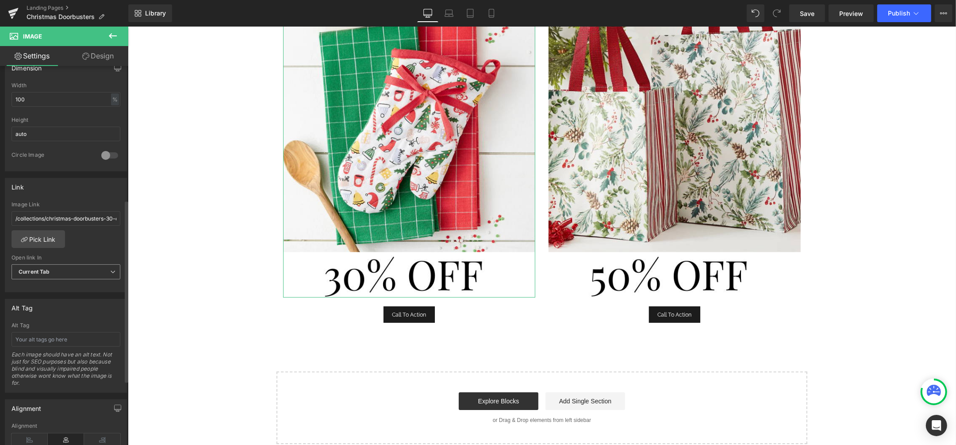
click at [54, 271] on span "Current Tab" at bounding box center [66, 271] width 109 height 15
click at [54, 297] on li "New Tab" at bounding box center [64, 300] width 105 height 13
click at [58, 351] on div "Each image should have an alt text. Not just for SEO purposes but also because …" at bounding box center [66, 371] width 109 height 41
click at [59, 345] on input "text" at bounding box center [66, 339] width 109 height 15
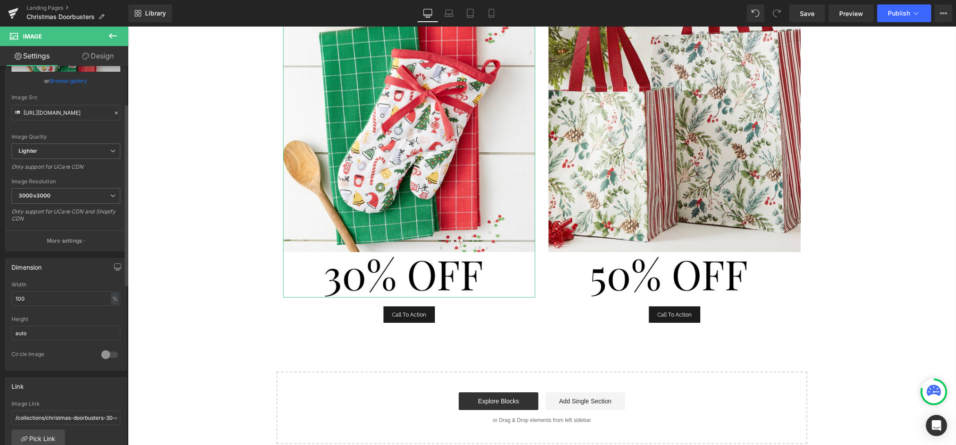
scroll to position [0, 0]
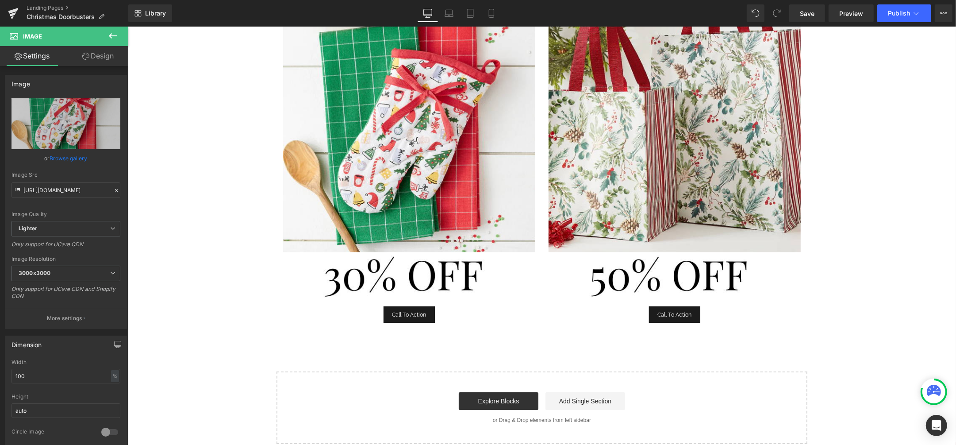
type input "Christmas Doorbusters - 30% off"
click at [109, 32] on icon at bounding box center [113, 36] width 11 height 11
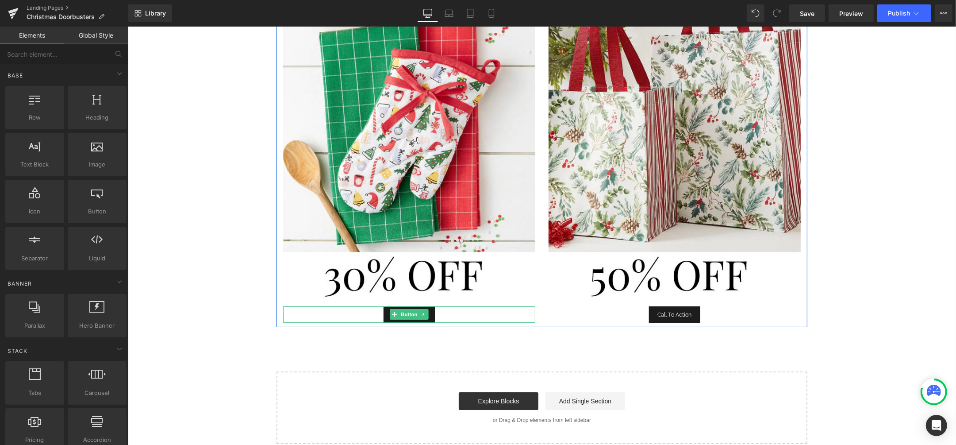
click at [452, 317] on div "Call To Action" at bounding box center [409, 314] width 252 height 17
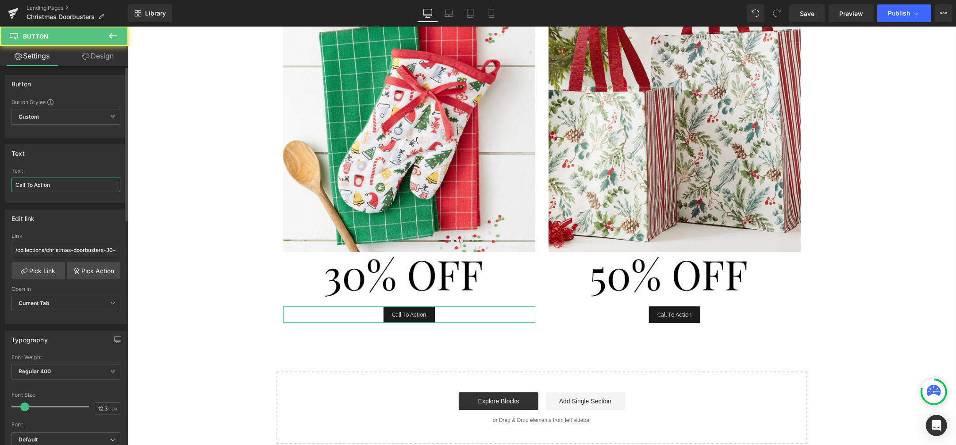
click at [74, 184] on input "Call To Action" at bounding box center [66, 184] width 109 height 15
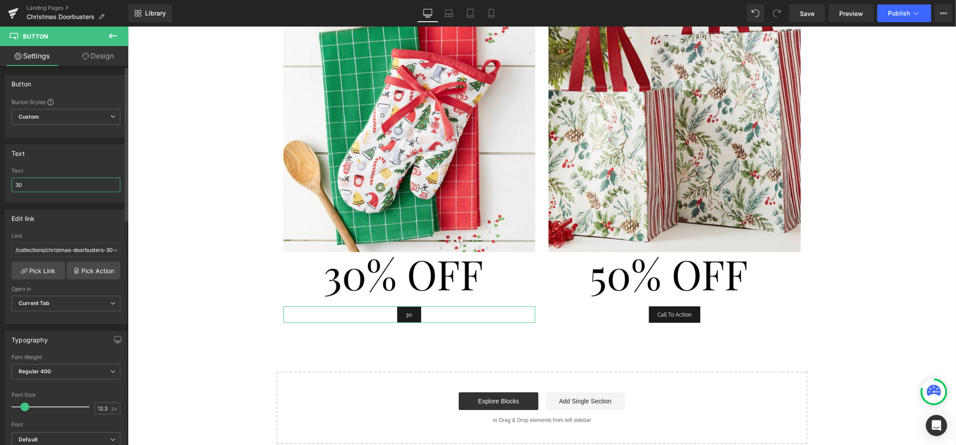
type input "3"
type input "Christmas Doorbusters - 30% off"
click at [31, 306] on span "Current Tab" at bounding box center [66, 303] width 109 height 15
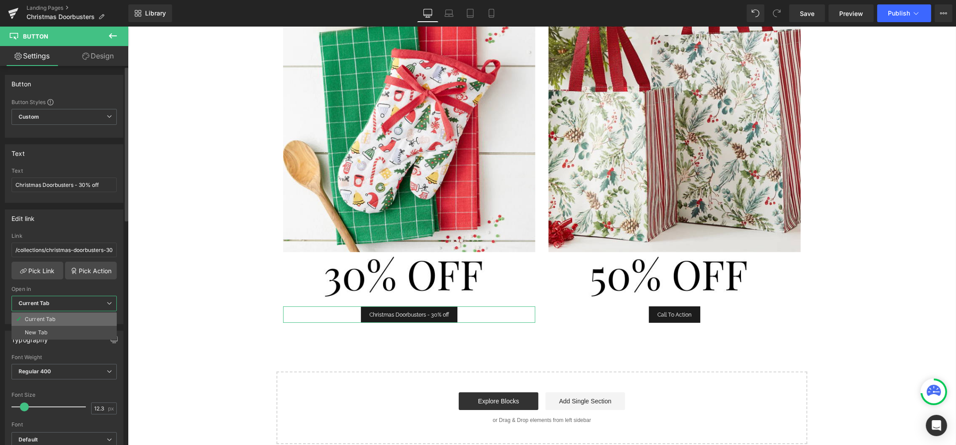
click at [32, 314] on li "Current Tab" at bounding box center [64, 318] width 105 height 13
click at [32, 304] on b "Current Tab" at bounding box center [34, 303] width 31 height 7
click at [37, 321] on div "Current Tab" at bounding box center [40, 319] width 31 height 6
click at [38, 303] on b "Current Tab" at bounding box center [34, 303] width 31 height 7
click at [42, 330] on div "New Tab" at bounding box center [36, 332] width 23 height 6
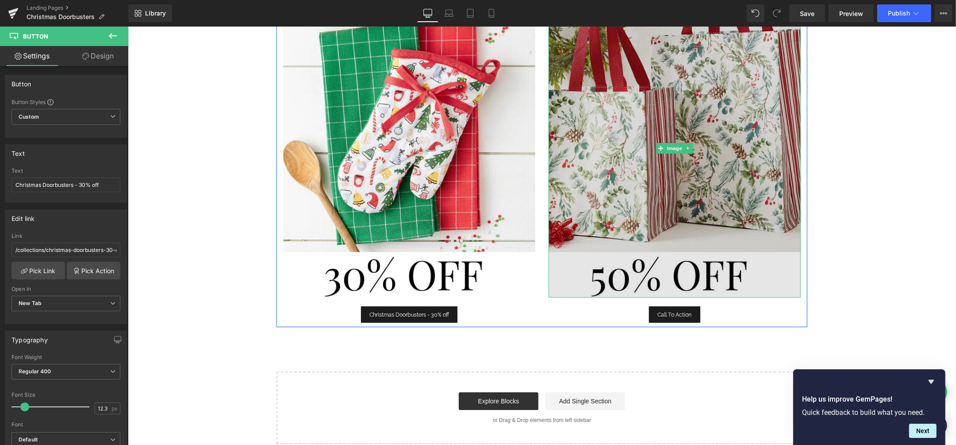
click at [756, 268] on img at bounding box center [674, 149] width 252 height 298
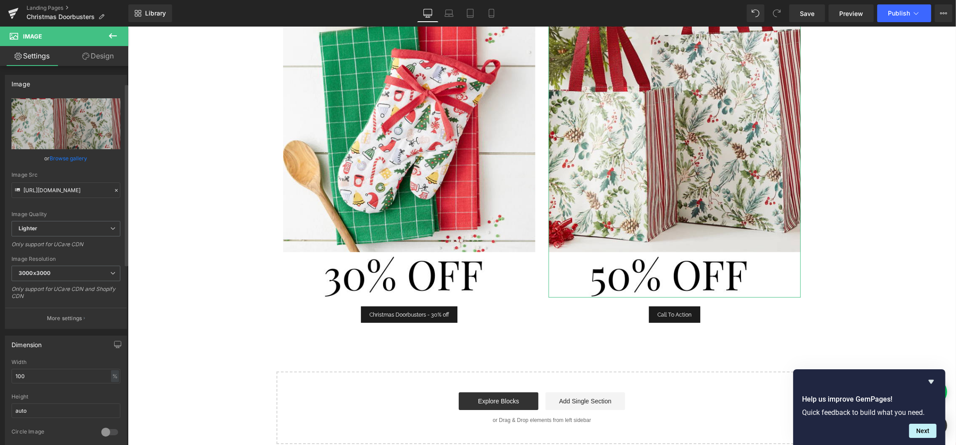
scroll to position [166, 0]
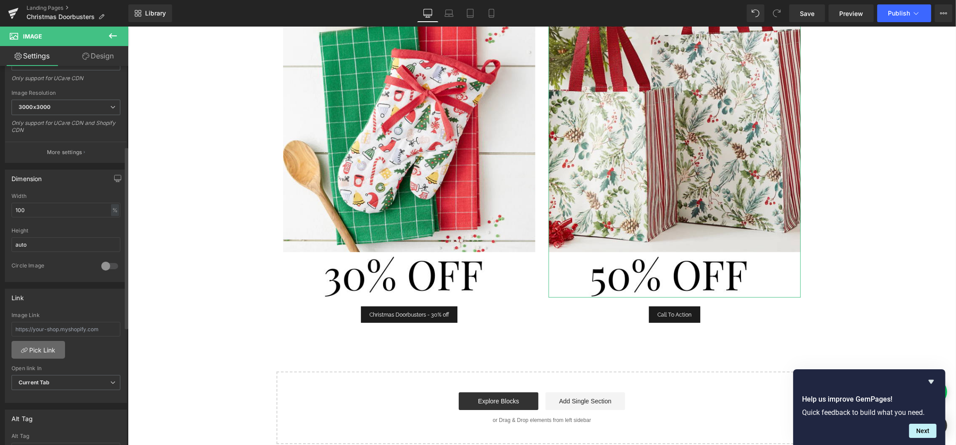
click at [44, 344] on link "Pick Link" at bounding box center [39, 350] width 54 height 18
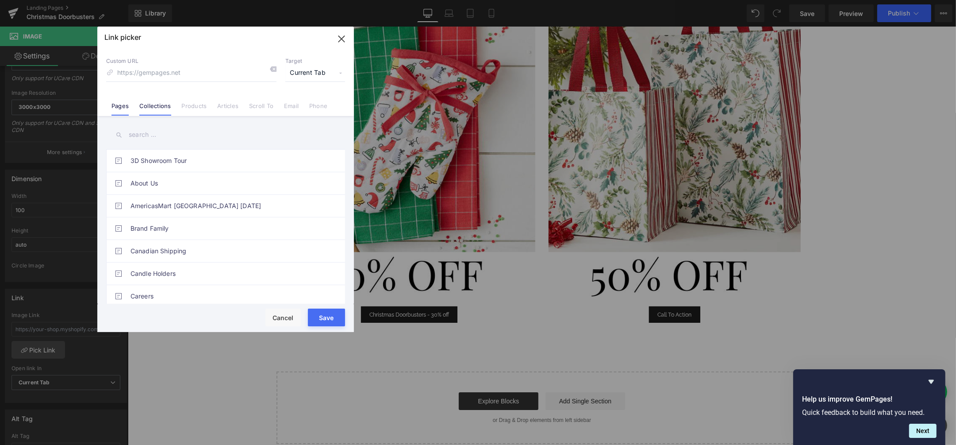
click at [156, 98] on li "Collections" at bounding box center [155, 102] width 42 height 15
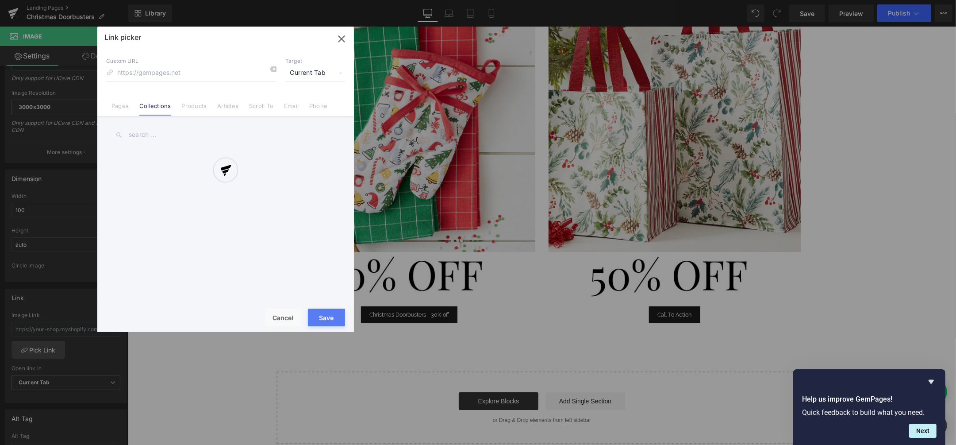
click at [155, 133] on div at bounding box center [225, 179] width 257 height 305
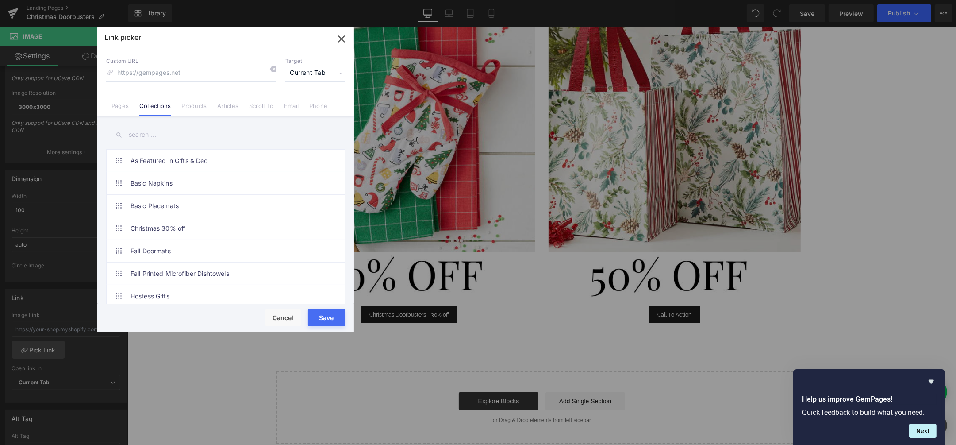
click at [141, 140] on input "text" at bounding box center [225, 135] width 239 height 20
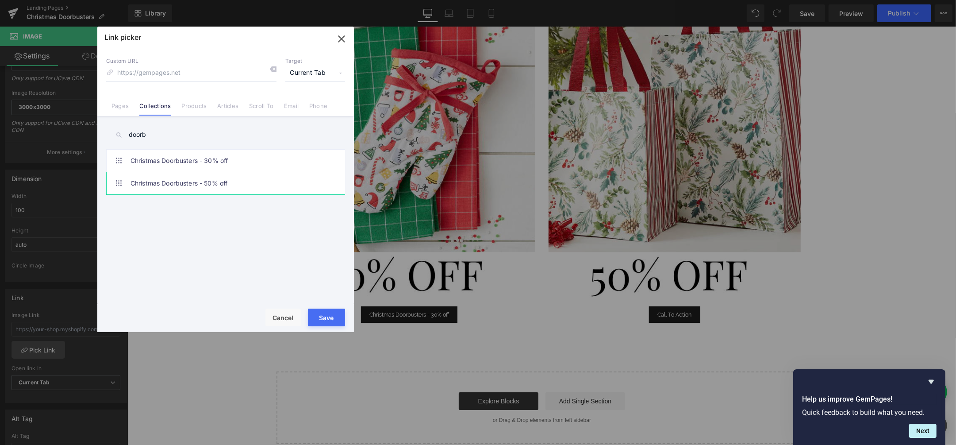
type input "doorb"
click at [176, 175] on link "Christmas Doorbusters - 50% off" at bounding box center [228, 183] width 195 height 22
type input "/collections/christmas-doorbusters-50-off"
click at [324, 315] on button "Save" at bounding box center [326, 318] width 37 height 18
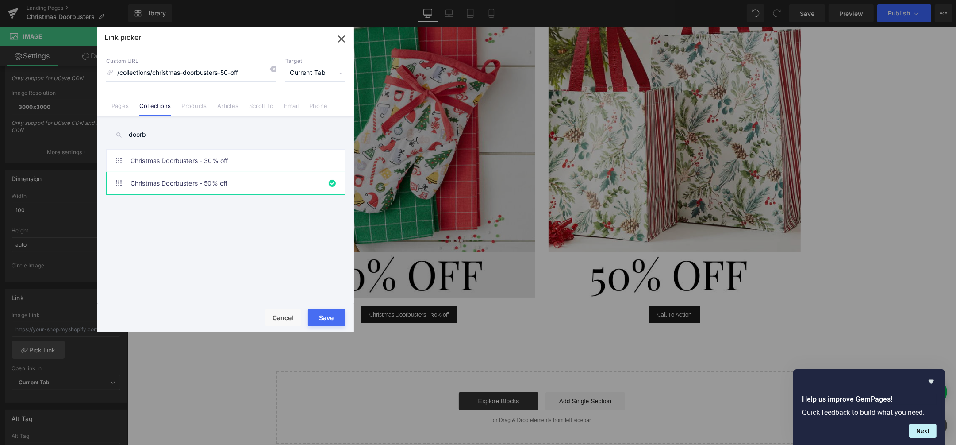
type input "/collections/christmas-doorbusters-50-off"
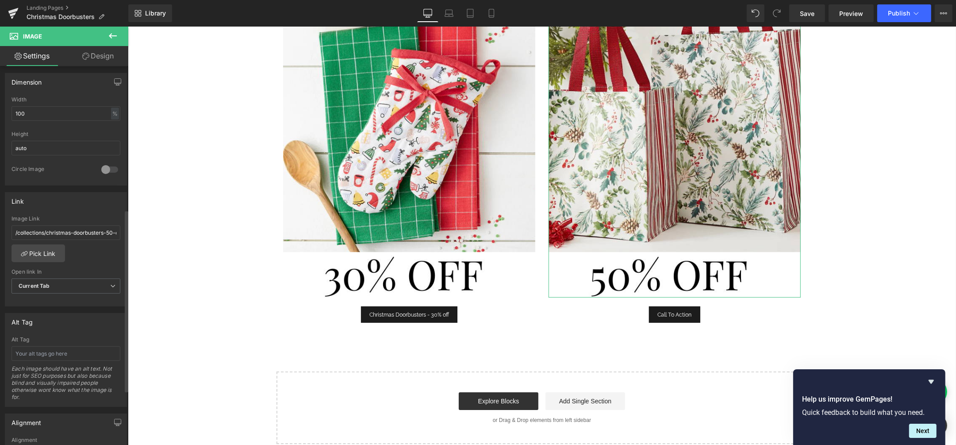
scroll to position [332, 0]
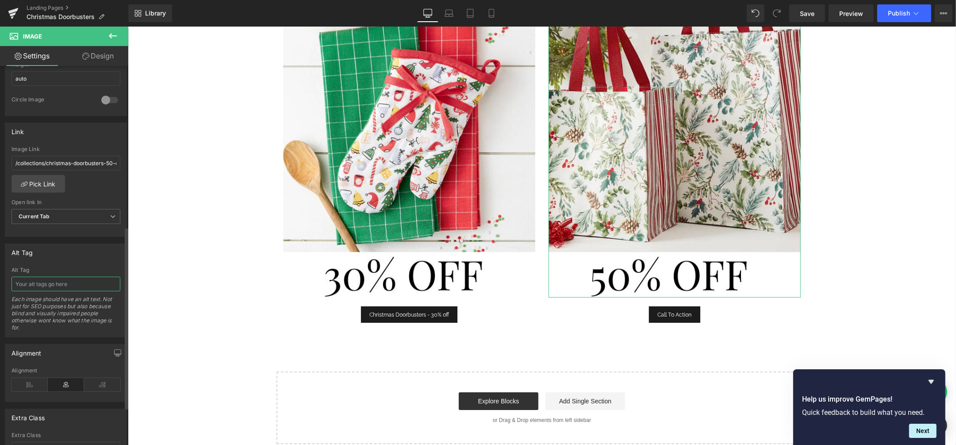
click at [49, 285] on input "text" at bounding box center [66, 284] width 109 height 15
type input "C"
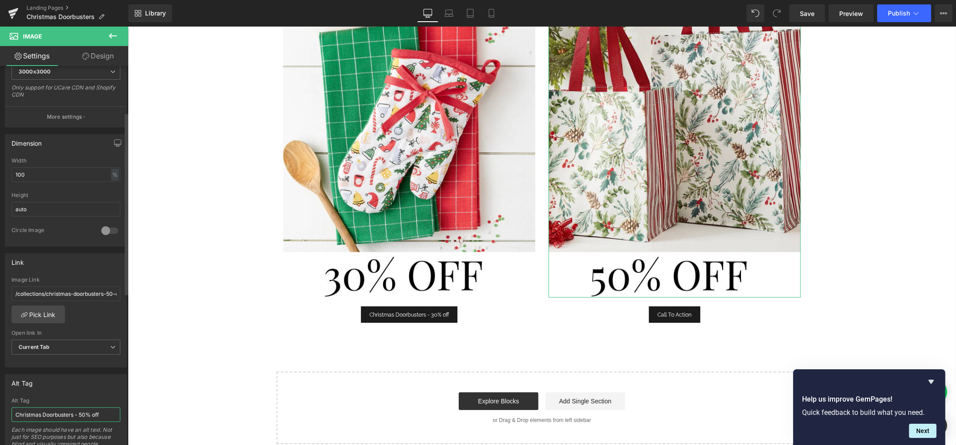
scroll to position [221, 0]
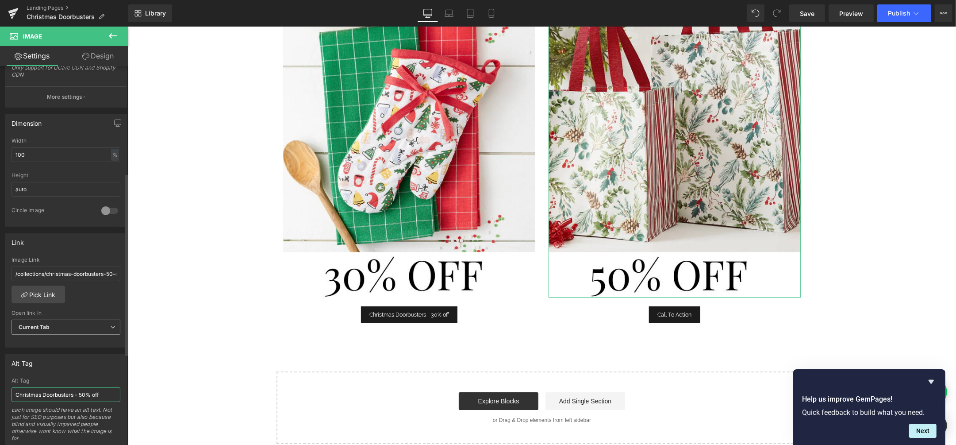
type input "Christmas Doorbusters - 50% off"
click at [58, 326] on span "Current Tab" at bounding box center [66, 327] width 109 height 15
click at [56, 352] on li "New Tab" at bounding box center [64, 355] width 105 height 13
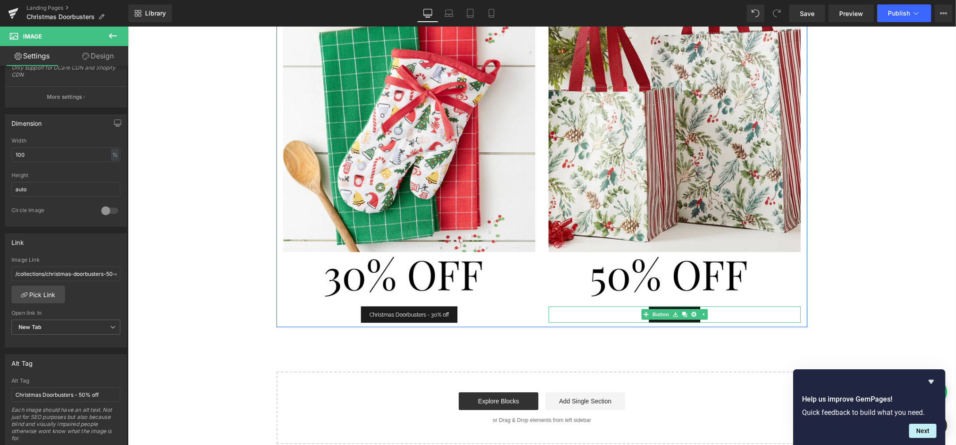
click at [718, 317] on div "Call To Action" at bounding box center [674, 314] width 252 height 17
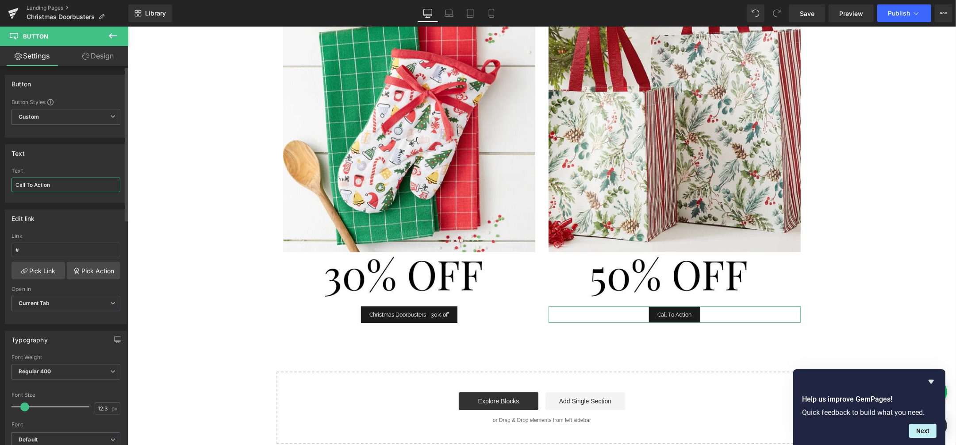
drag, startPoint x: 49, startPoint y: 188, endPoint x: 4, endPoint y: 199, distance: 46.9
click at [4, 199] on div "Text Call To Action Text Call To Action" at bounding box center [66, 170] width 132 height 65
type input "Christmas Doorbusters - 50% off"
click at [41, 270] on link "Pick Link" at bounding box center [39, 271] width 54 height 18
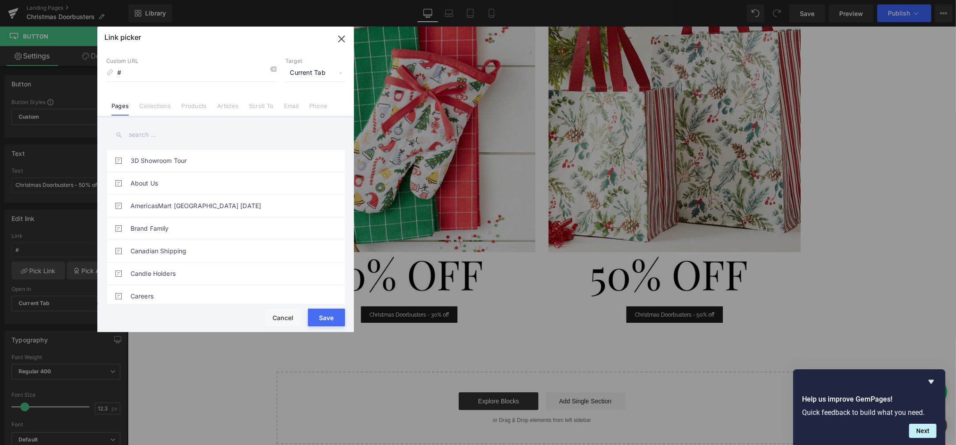
click at [154, 139] on input "text" at bounding box center [225, 135] width 239 height 20
click at [163, 109] on link "Collections" at bounding box center [154, 108] width 31 height 13
click at [143, 133] on input "text" at bounding box center [225, 135] width 239 height 20
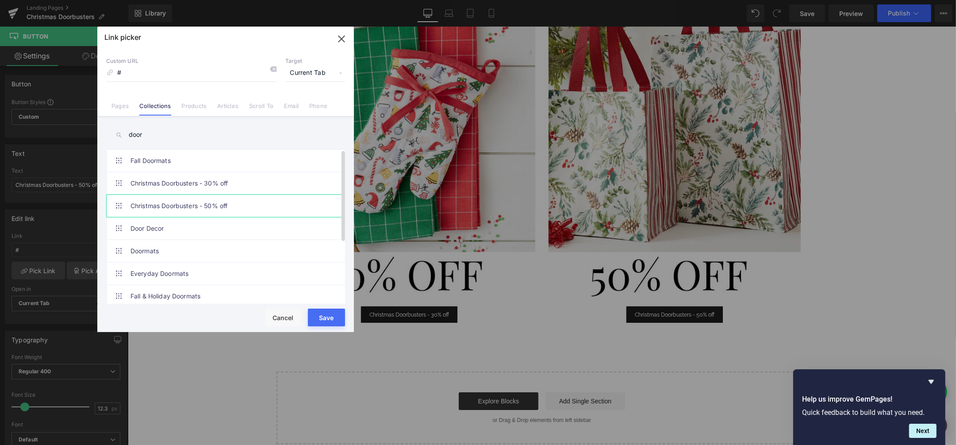
type input "door"
click at [163, 204] on link "Christmas Doorbusters - 50% off" at bounding box center [228, 206] width 195 height 22
type input "/collections/christmas-doorbusters-50-off"
click at [324, 313] on button "Save" at bounding box center [326, 318] width 37 height 18
type input "/collections/christmas-doorbusters-50-off"
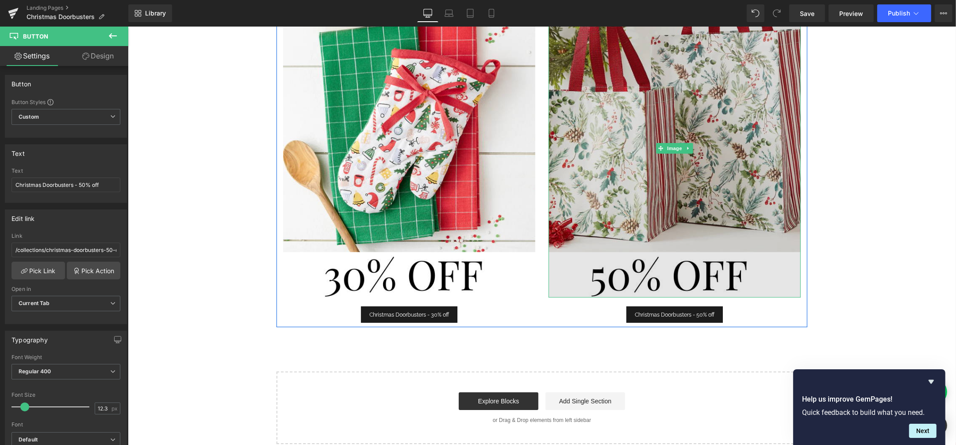
click at [689, 204] on img at bounding box center [674, 149] width 252 height 298
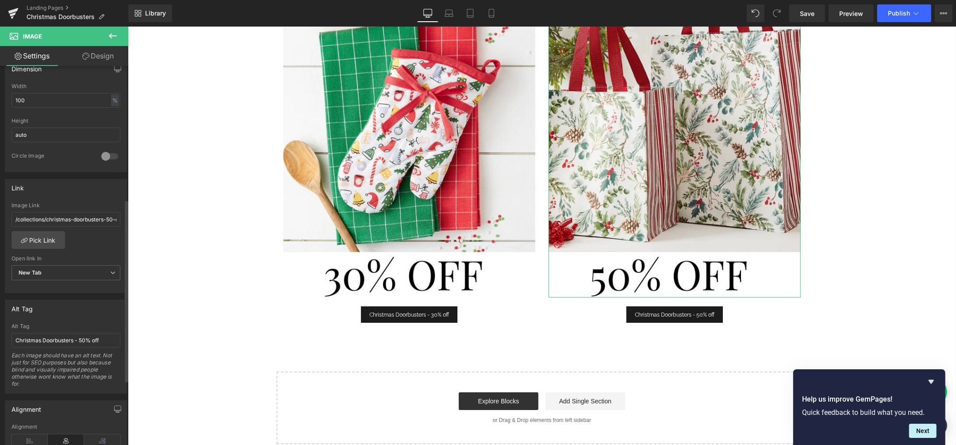
scroll to position [277, 0]
click at [727, 310] on div "Christmas Doorbusters - 50% off" at bounding box center [674, 314] width 252 height 17
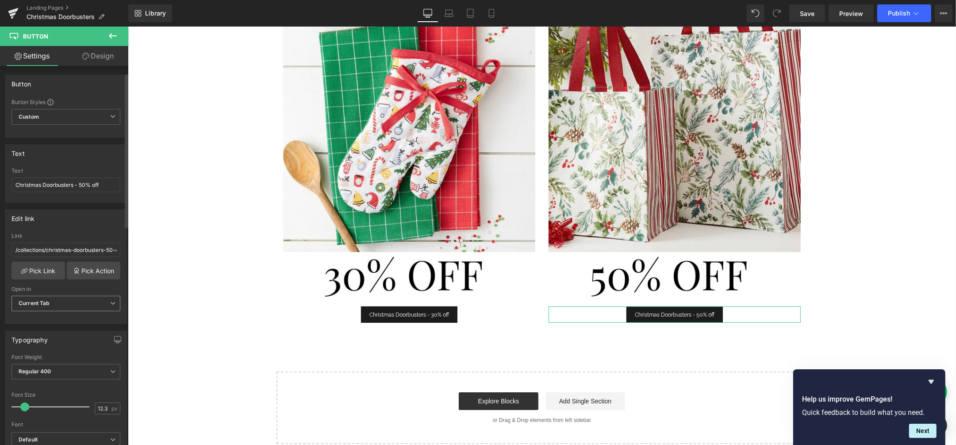
scroll to position [166, 0]
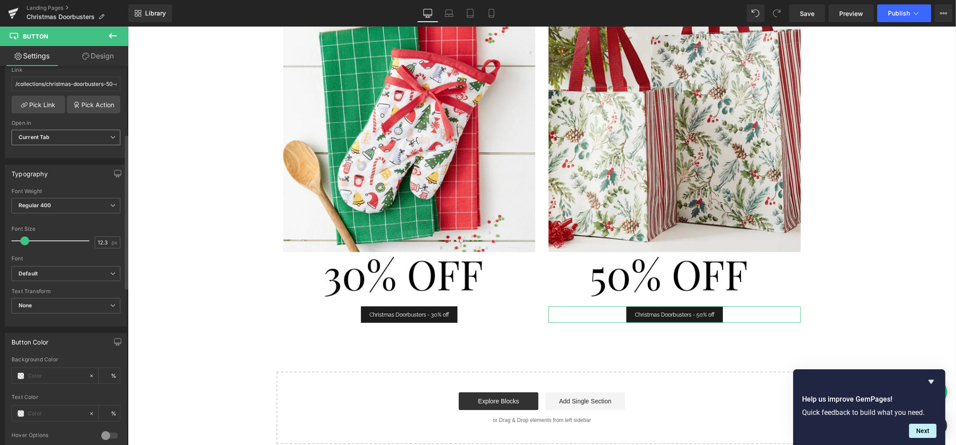
click at [39, 136] on b "Current Tab" at bounding box center [34, 137] width 31 height 7
click at [43, 167] on div "New Tab" at bounding box center [36, 166] width 23 height 6
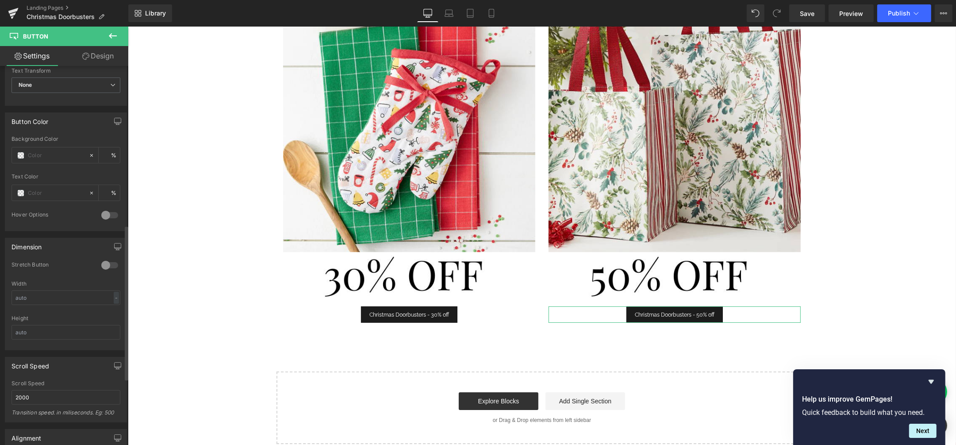
scroll to position [387, 0]
click at [921, 17] on icon at bounding box center [916, 13] width 9 height 9
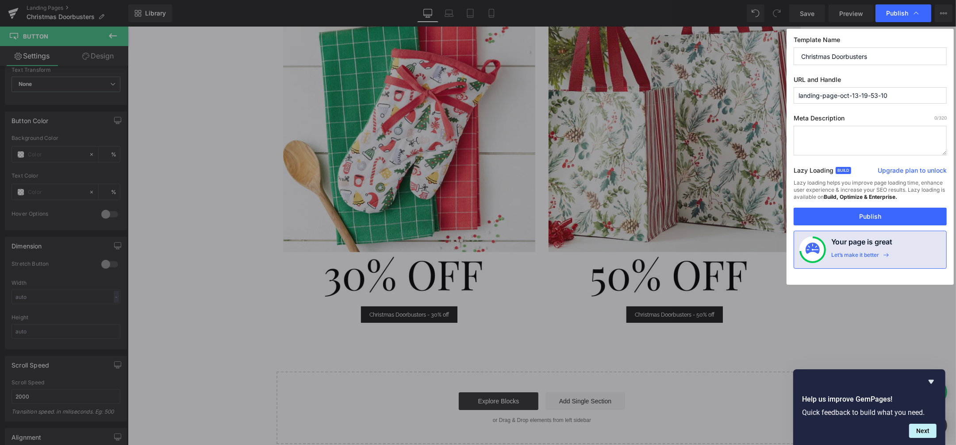
drag, startPoint x: 895, startPoint y: 91, endPoint x: 782, endPoint y: 87, distance: 113.8
click at [782, 87] on div "Publish Template Name Christmas Doorbusters URL and Handle landing-page-oct-13-…" at bounding box center [478, 222] width 956 height 445
type input "christmas-doorbusters"
click at [844, 129] on textarea at bounding box center [870, 141] width 153 height 30
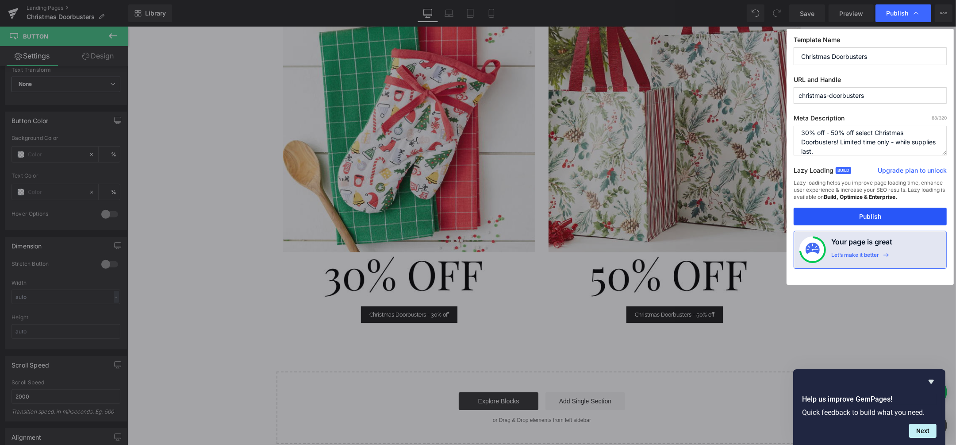
type textarea "30% off - 50% off select Christmas Doorbusters! Limited time only - while suppl…"
click at [897, 208] on button "Publish" at bounding box center [870, 217] width 153 height 18
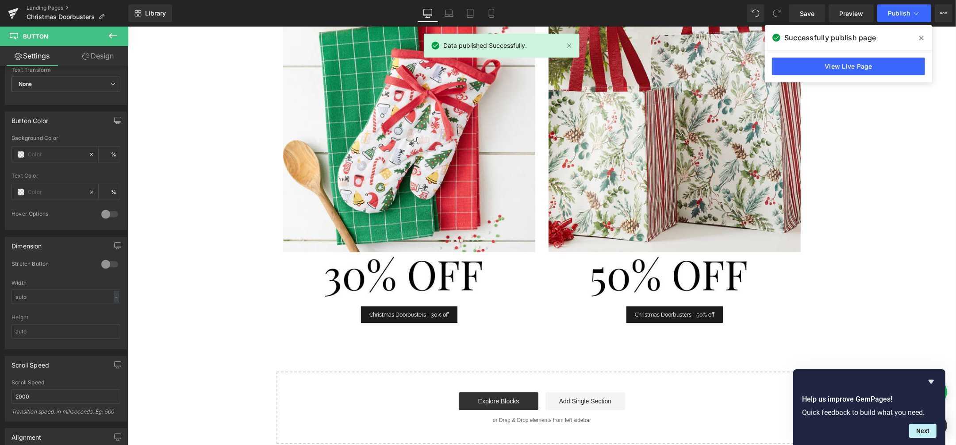
click at [918, 36] on span at bounding box center [922, 38] width 14 height 14
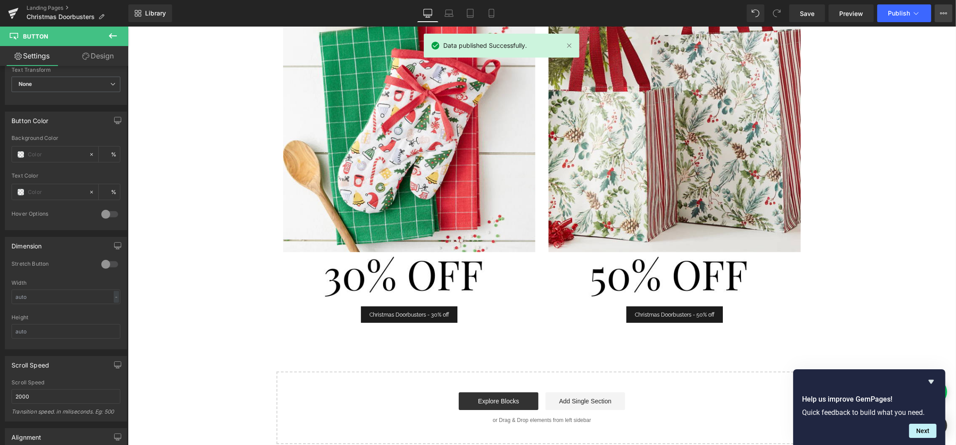
click at [941, 15] on icon at bounding box center [944, 13] width 7 height 7
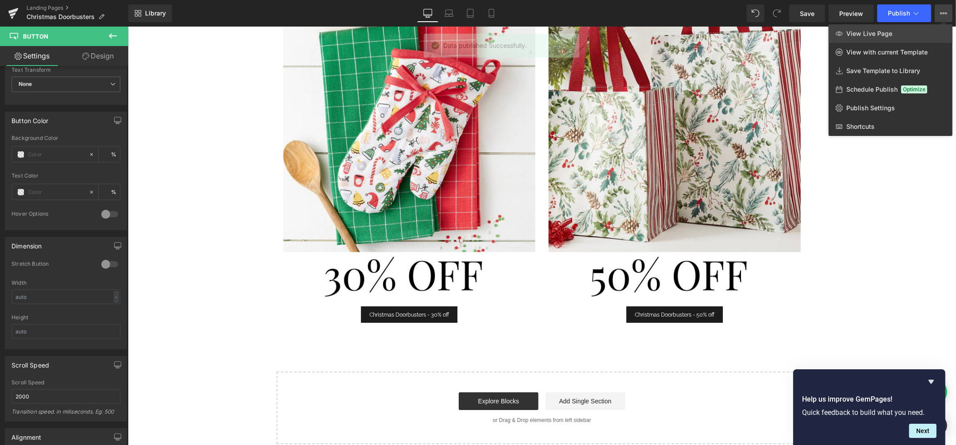
click at [930, 41] on link "View Live Page" at bounding box center [891, 33] width 124 height 19
